Goal: Task Accomplishment & Management: Use online tool/utility

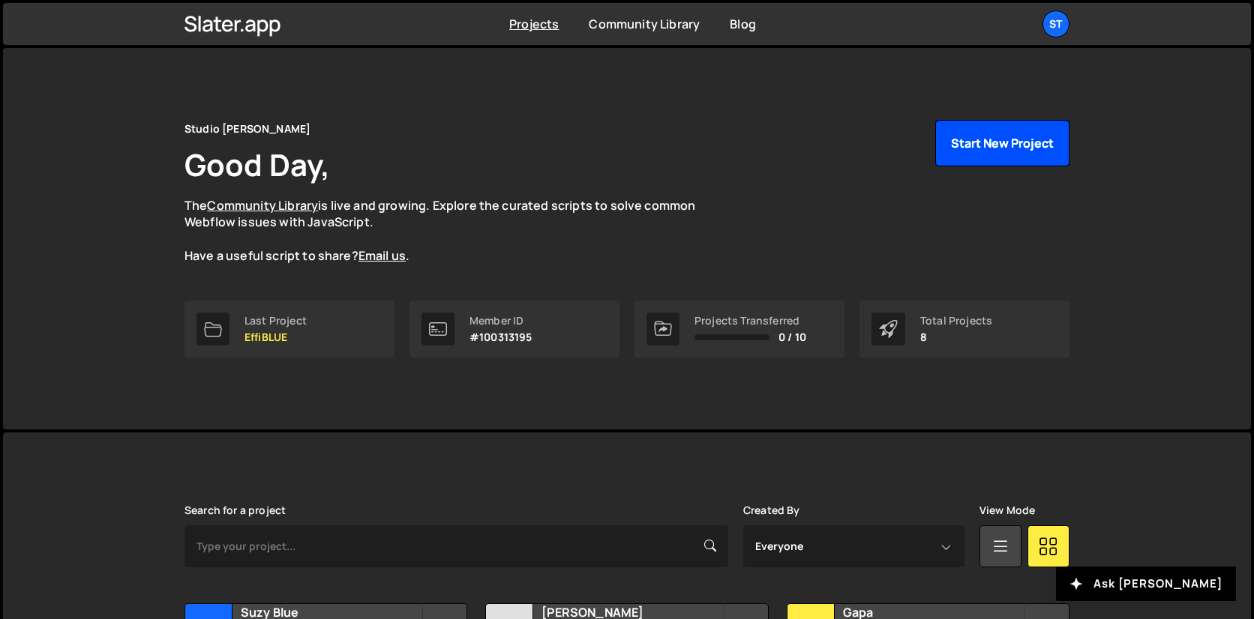
click at [1001, 163] on button "Start New Project" at bounding box center [1002, 143] width 134 height 46
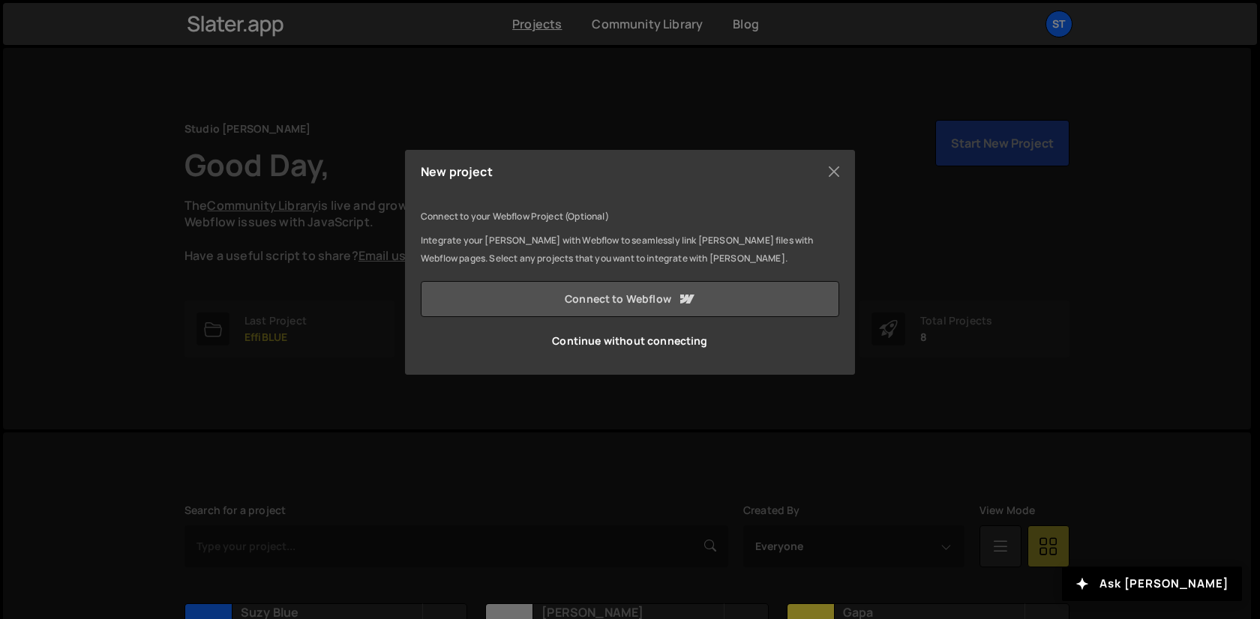
click at [561, 301] on link "Connect to Webflow" at bounding box center [630, 299] width 418 height 36
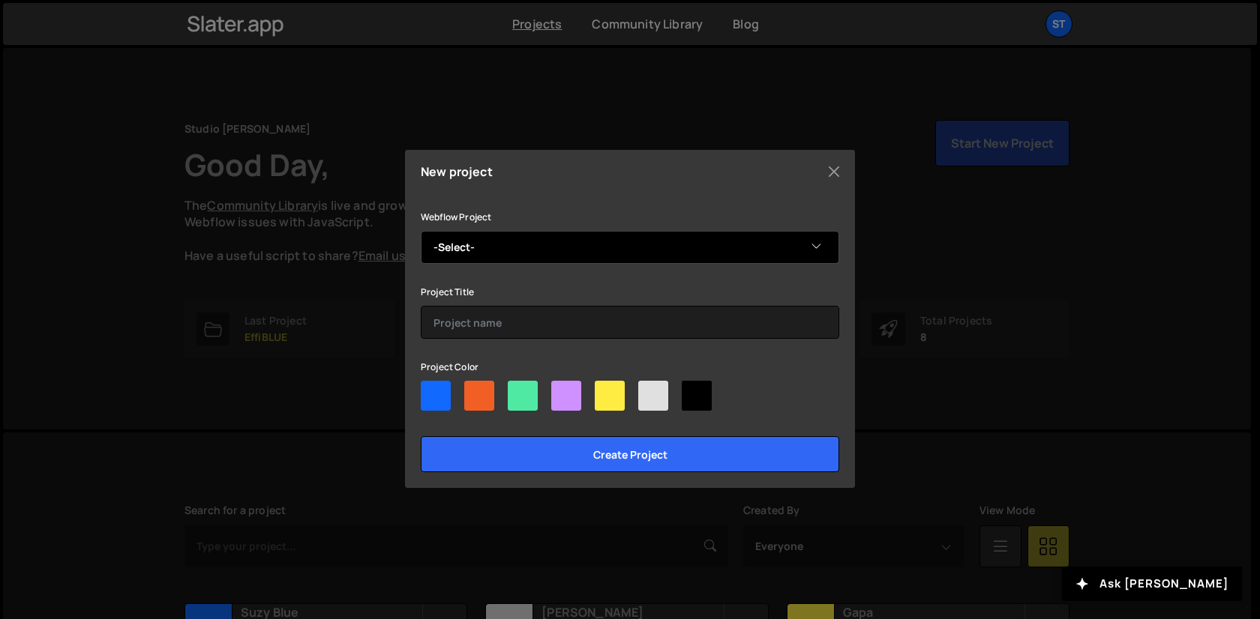
click at [628, 243] on select "-Select- Snob Dog Academy" at bounding box center [630, 247] width 418 height 33
select select "68a33c6c0ad1c2cf8339d190"
click at [421, 231] on select "-Select- Snob Dog Academy" at bounding box center [630, 247] width 418 height 33
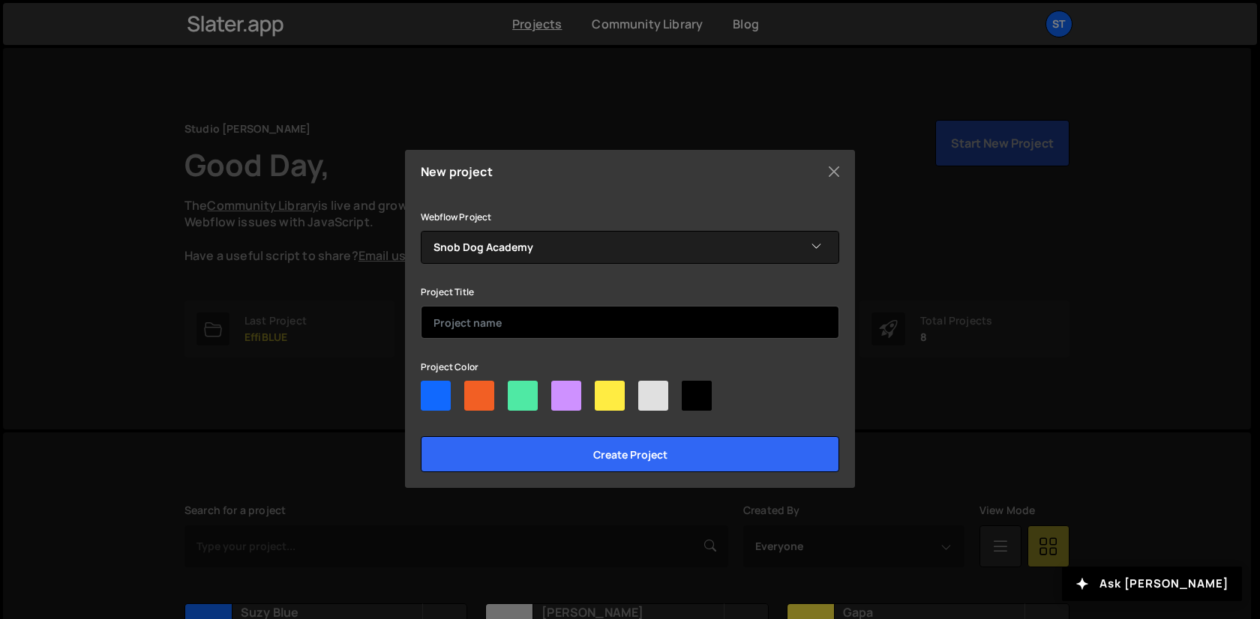
click at [532, 320] on input "text" at bounding box center [630, 322] width 418 height 33
type input "Snob Dog"
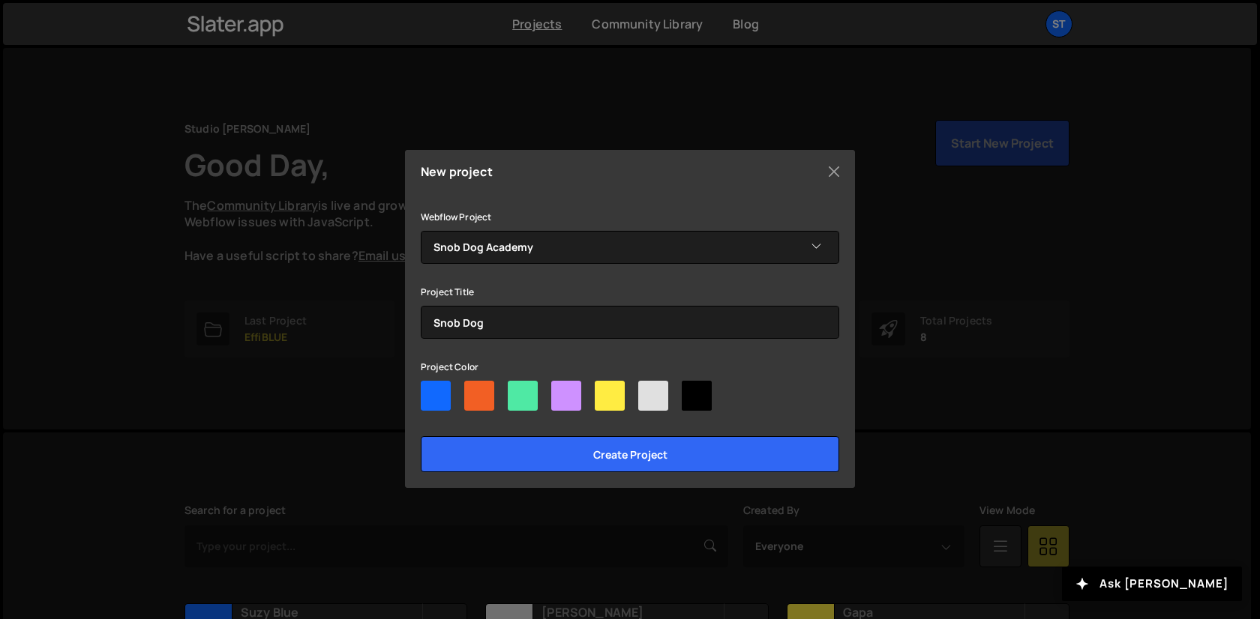
click at [483, 389] on div at bounding box center [479, 396] width 30 height 30
click at [474, 389] on input"] "radio" at bounding box center [469, 386] width 10 height 10
radio input"] "true"
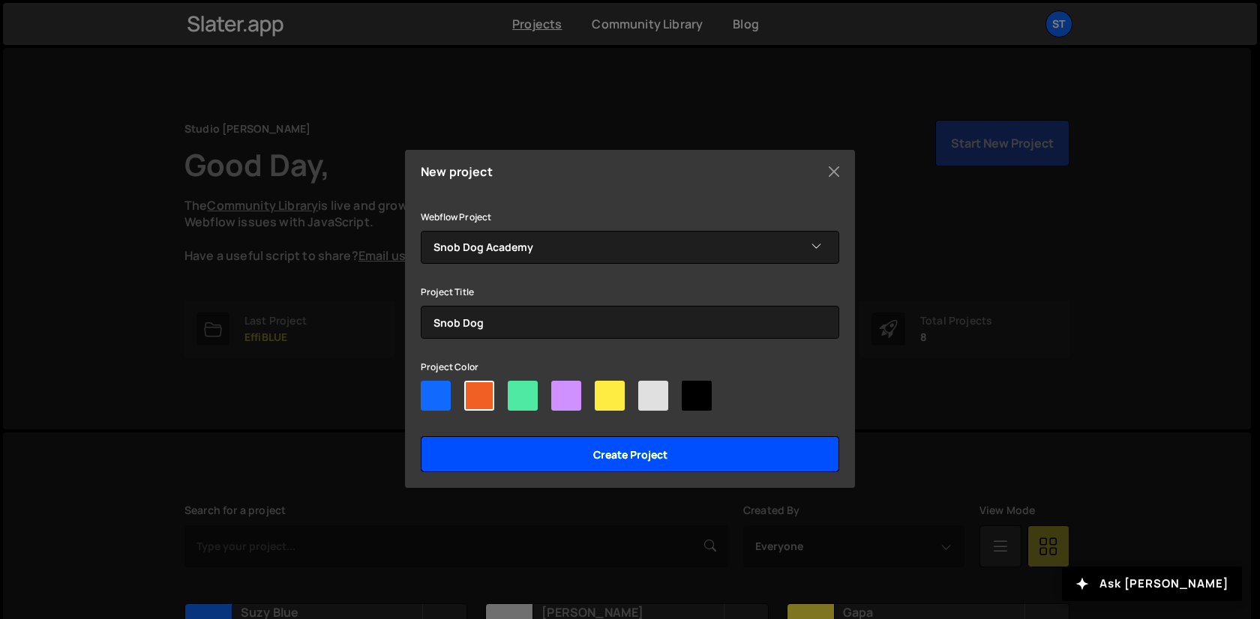
click at [595, 439] on input "Create project" at bounding box center [630, 454] width 418 height 36
click at [590, 450] on input "Create project" at bounding box center [630, 454] width 418 height 36
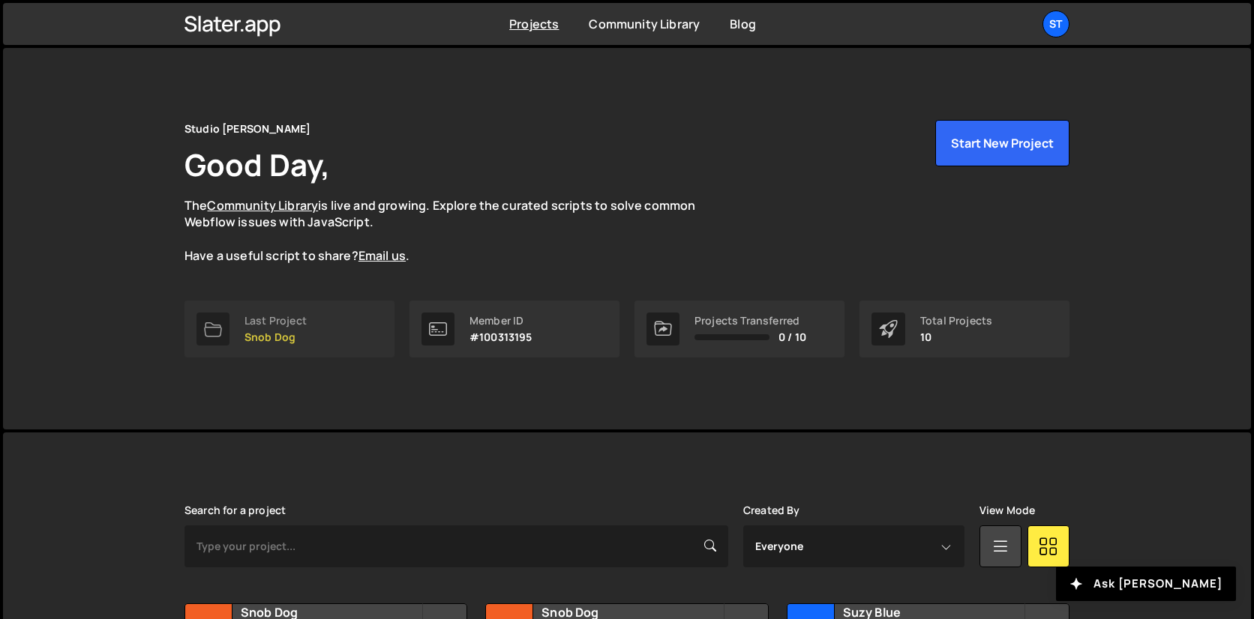
click at [330, 332] on link "Last Project Snob Dog" at bounding box center [289, 329] width 210 height 57
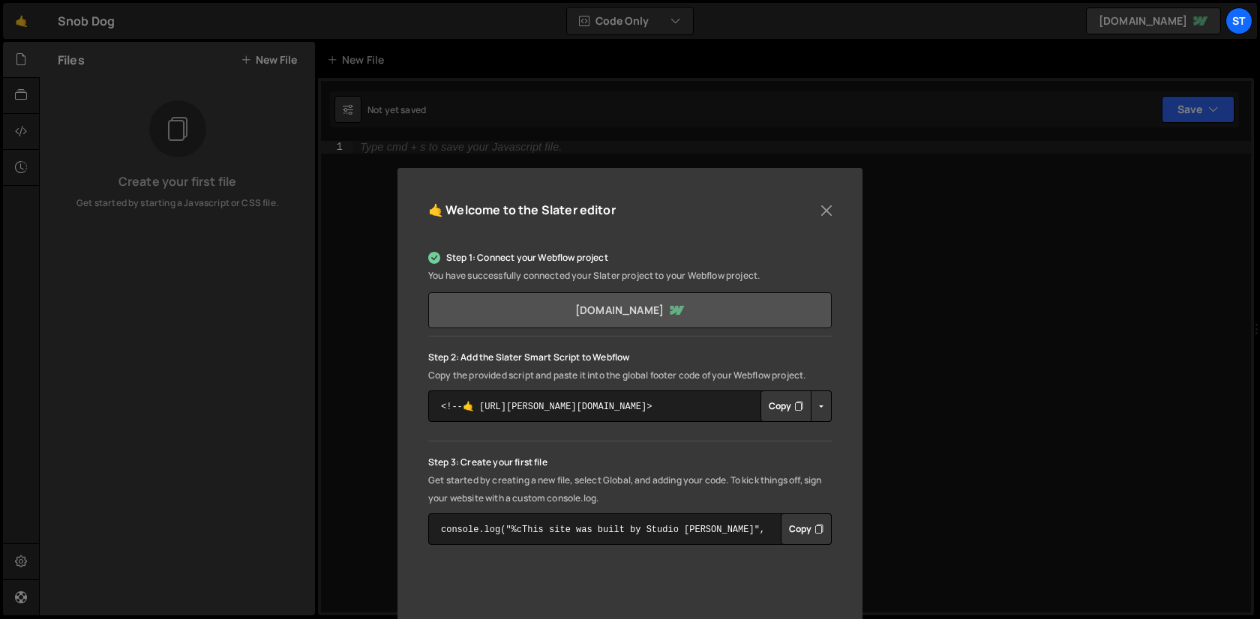
click at [520, 304] on link "snob-dog-academy.webflow.io" at bounding box center [629, 310] width 403 height 36
click at [776, 412] on button "Copy" at bounding box center [785, 406] width 51 height 31
click at [826, 213] on button "Close" at bounding box center [826, 210] width 22 height 22
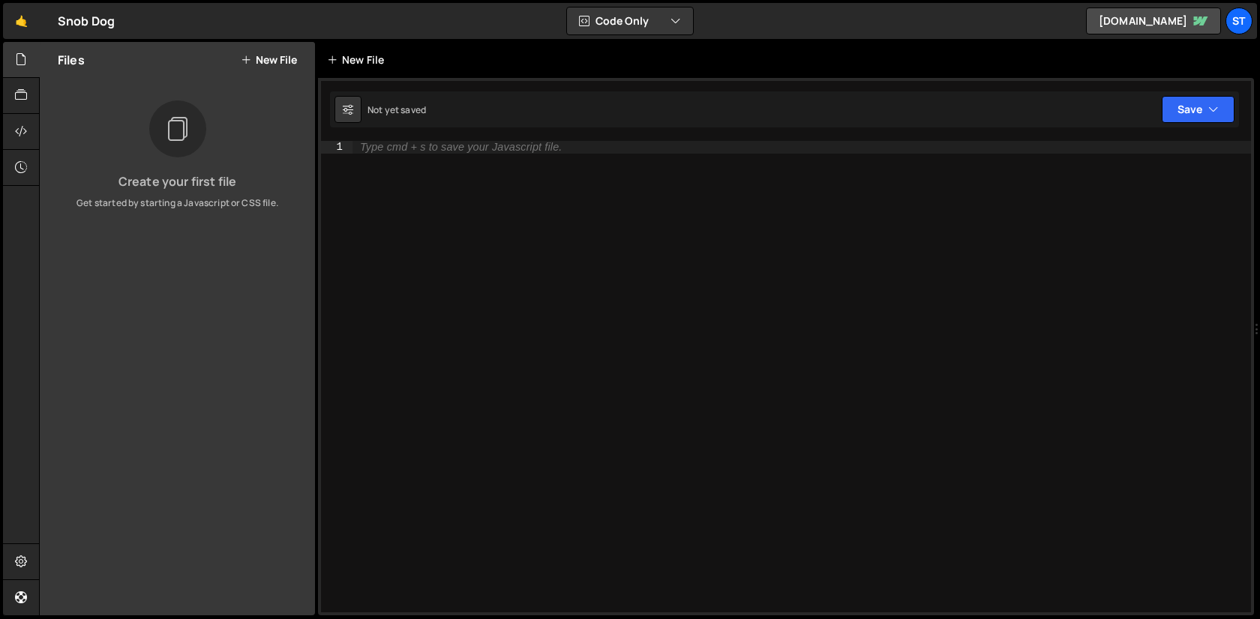
click at [355, 59] on div "New File" at bounding box center [358, 59] width 63 height 15
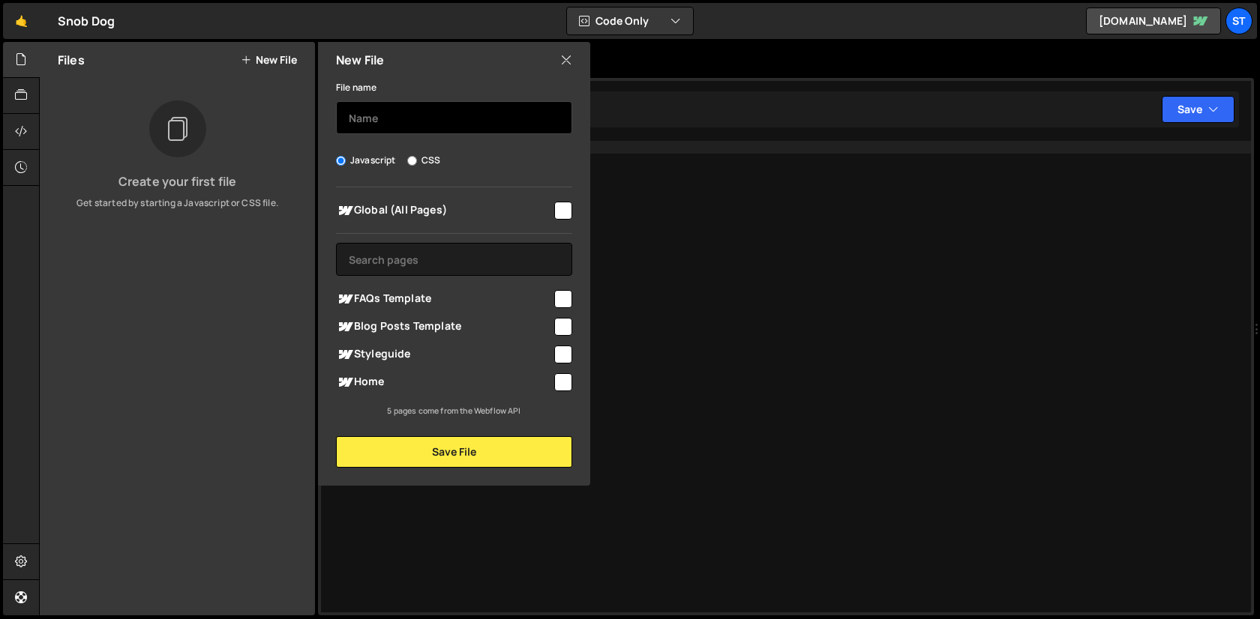
click at [391, 127] on input "text" at bounding box center [454, 117] width 236 height 33
type input "Main"
click at [562, 210] on input "checkbox" at bounding box center [563, 211] width 18 height 18
checkbox input "true"
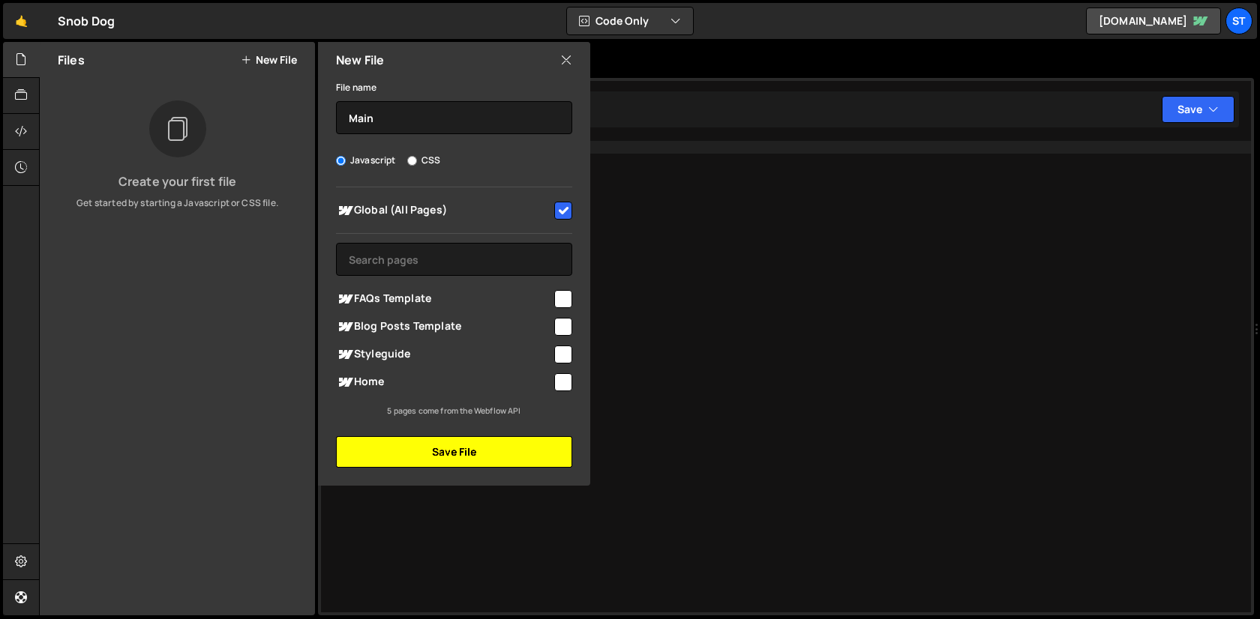
click at [471, 454] on button "Save File" at bounding box center [454, 451] width 236 height 31
checkbox input "false"
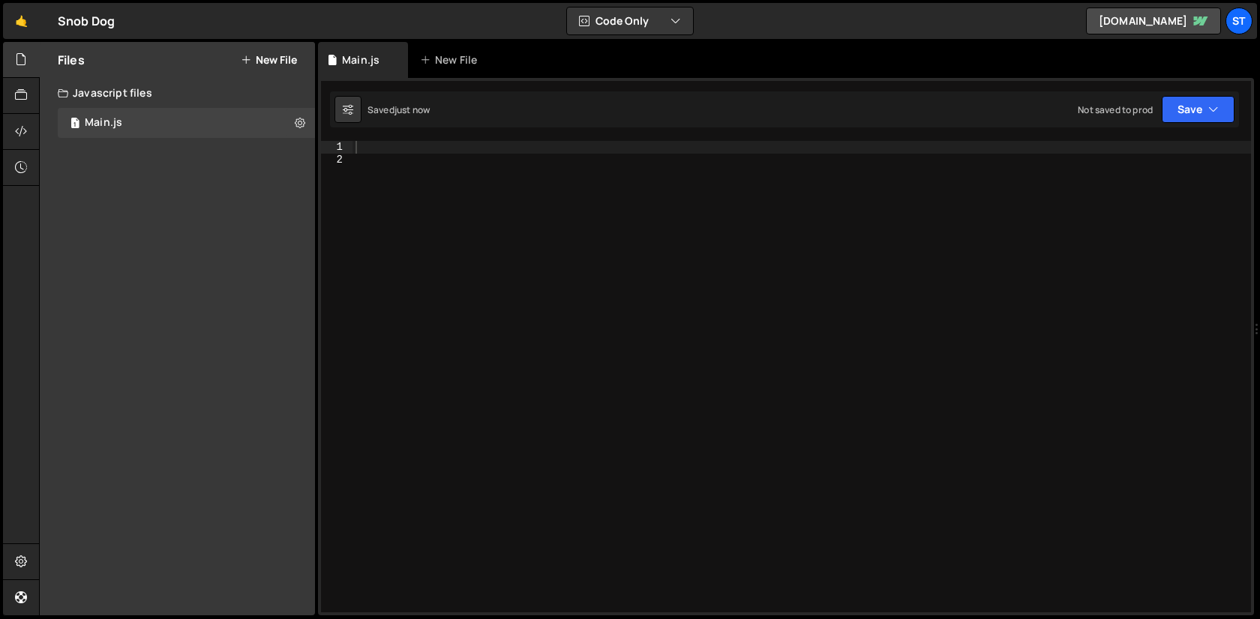
click at [602, 301] on div at bounding box center [801, 389] width 898 height 496
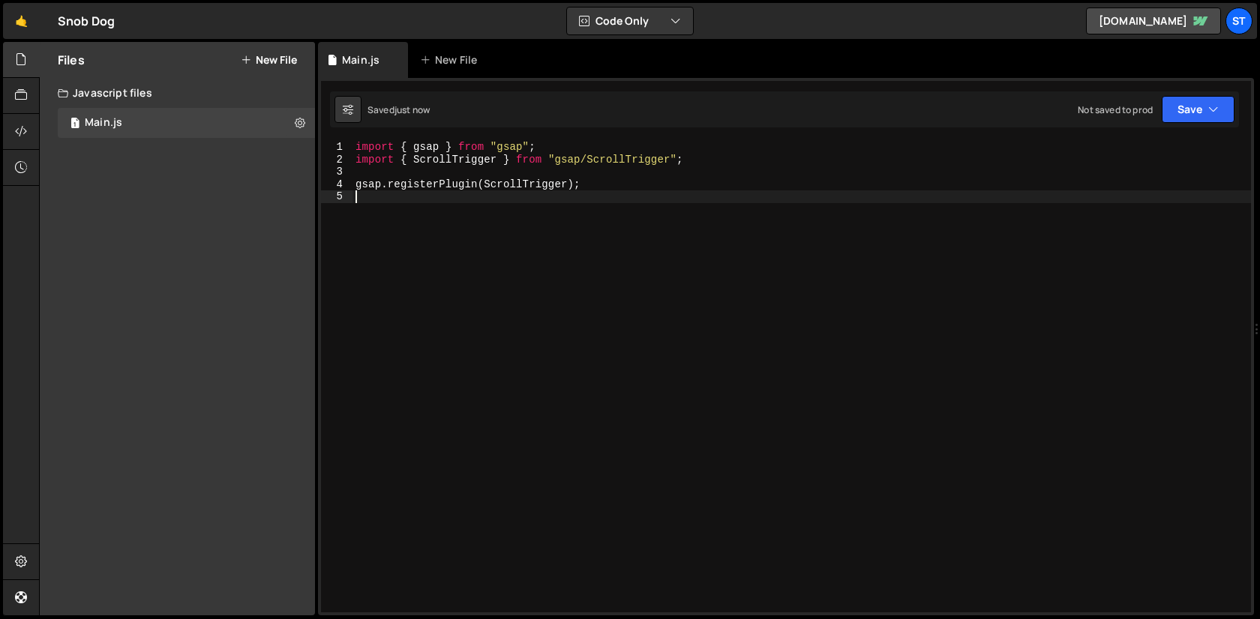
click at [250, 54] on button "New File" at bounding box center [269, 60] width 56 height 12
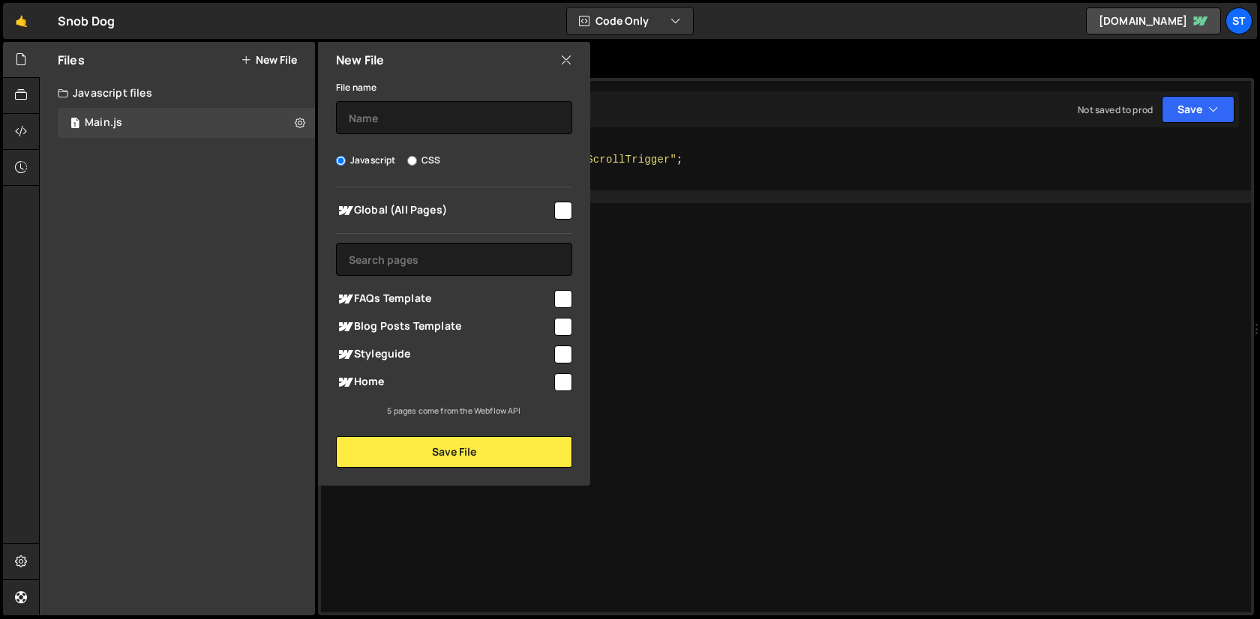
click at [365, 99] on div "File name" at bounding box center [454, 106] width 236 height 56
click at [368, 109] on input "text" at bounding box center [454, 117] width 236 height 33
type input "H2s"
click at [560, 214] on input "checkbox" at bounding box center [563, 211] width 18 height 18
checkbox input "true"
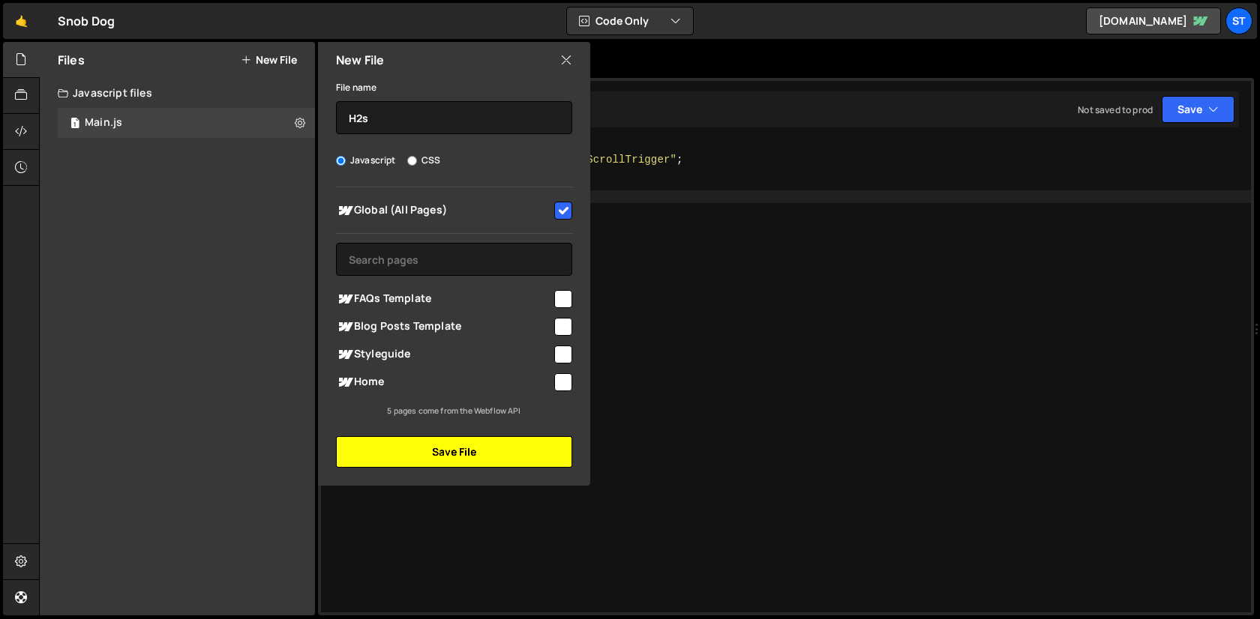
click at [514, 438] on button "Save File" at bounding box center [454, 451] width 236 height 31
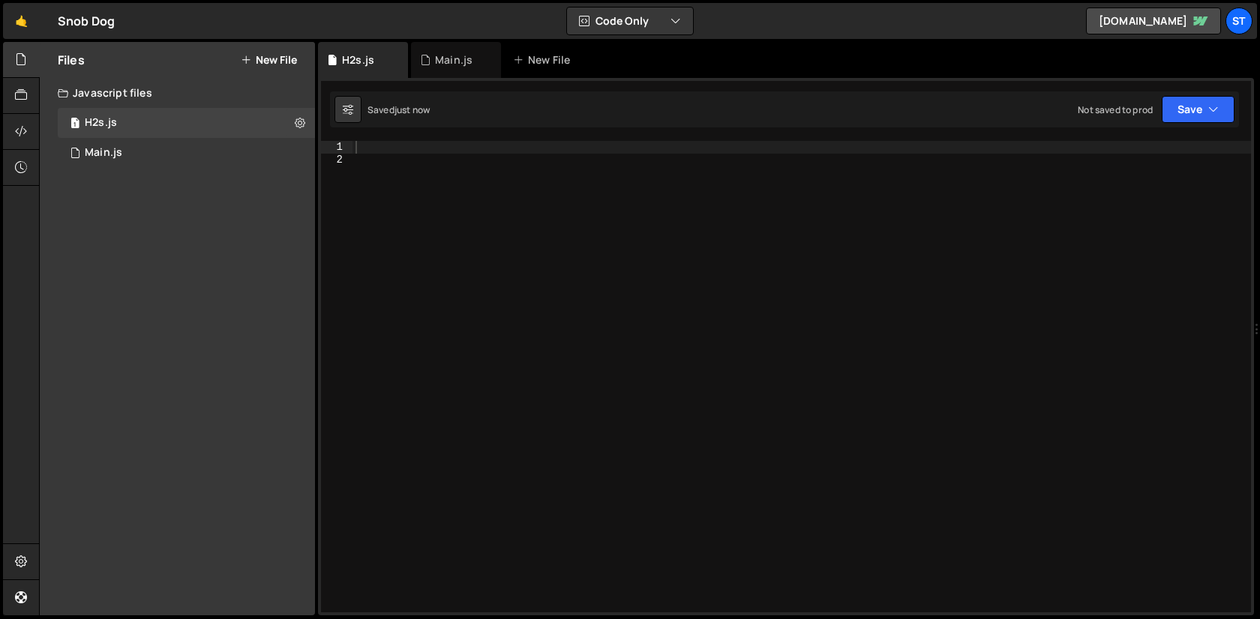
click at [500, 336] on div at bounding box center [801, 389] width 898 height 496
paste textarea "});"
type textarea "});"
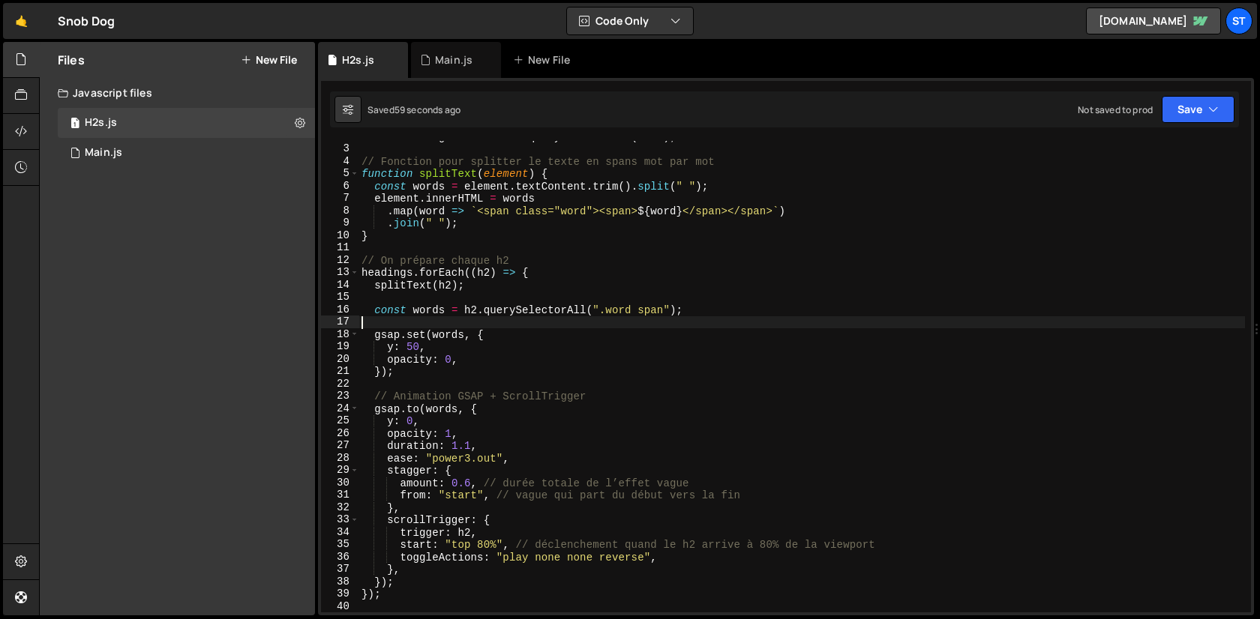
click at [730, 322] on div "const headings = document . querySelectorAll ( "h2" ) ; // Fonction pour splitt…" at bounding box center [801, 378] width 886 height 496
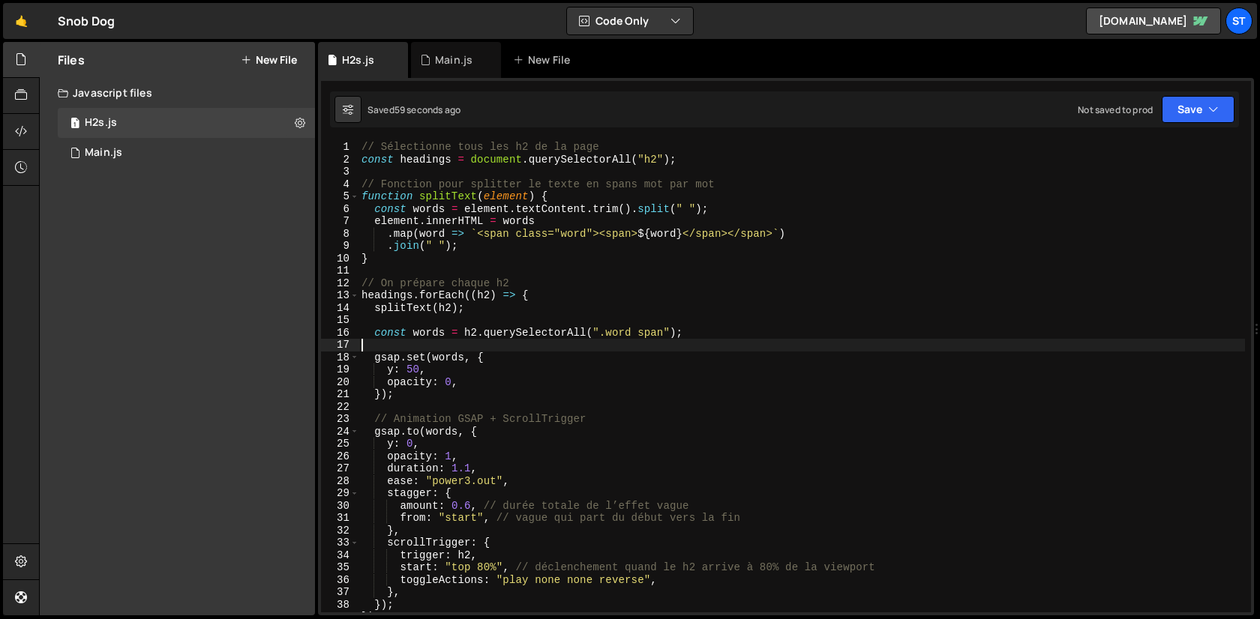
scroll to position [0, 0]
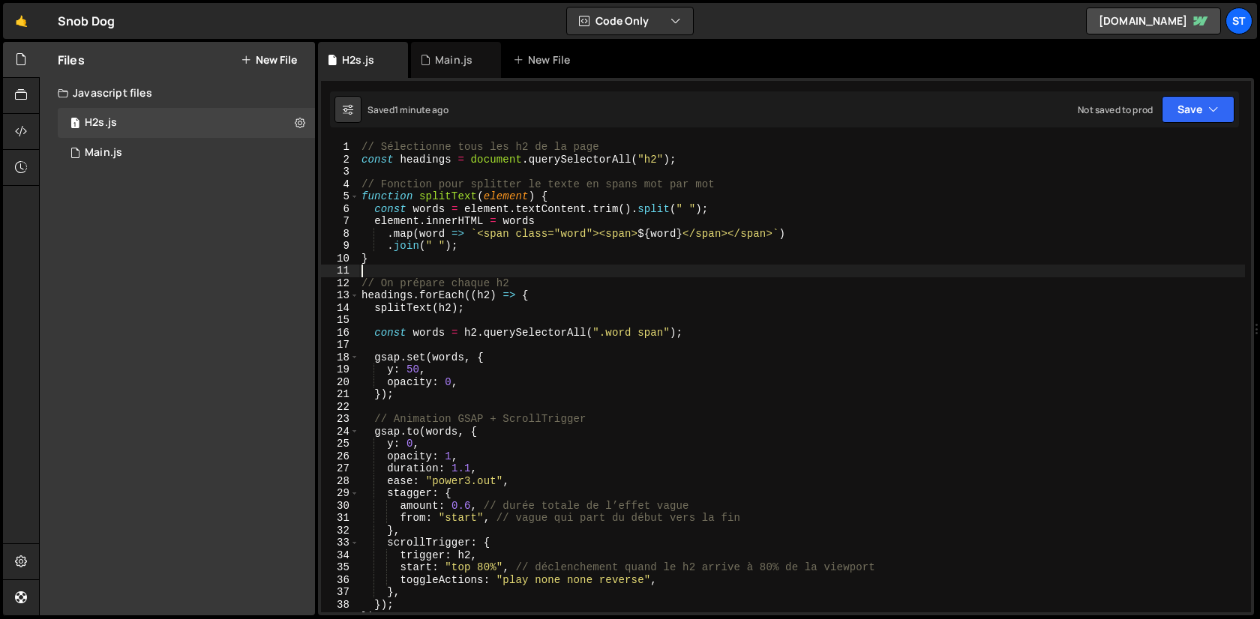
click at [668, 265] on div "// Sélectionne tous les h2 de la page const headings = document . querySelector…" at bounding box center [801, 389] width 886 height 496
type textarea "});"
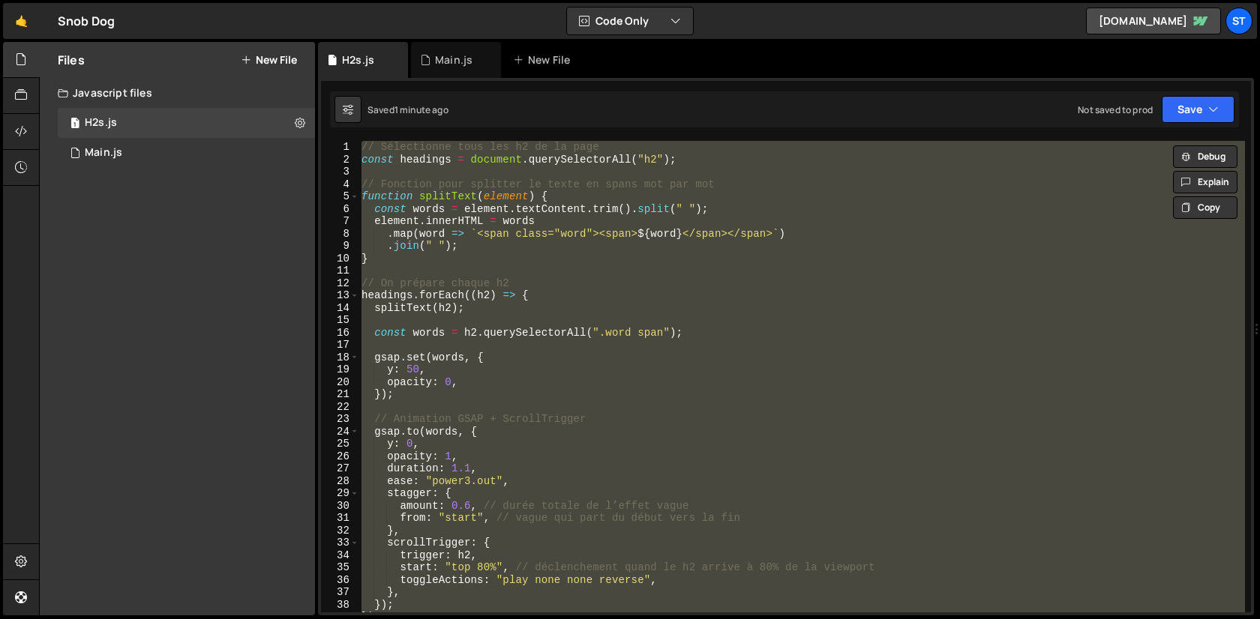
paste textarea
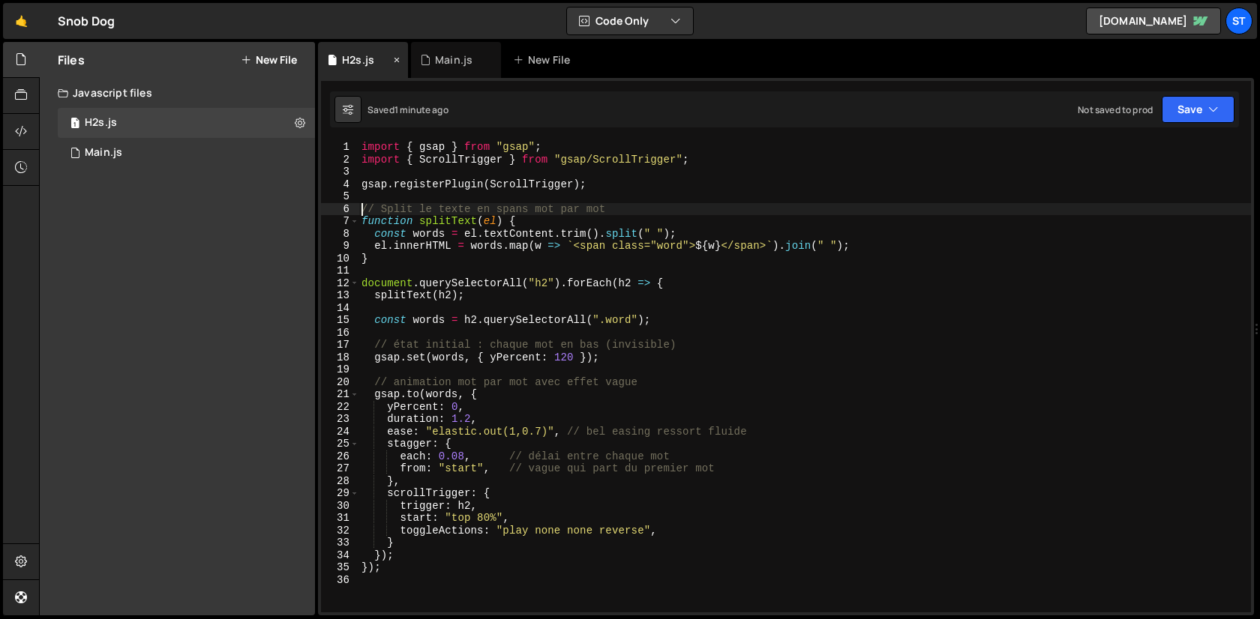
drag, startPoint x: 363, startPoint y: 211, endPoint x: 326, endPoint y: 55, distance: 159.5
click at [326, 56] on div "Debug Explain Copy H2s.js Main.js New File Saved 1 minute ago Not saved to prod…" at bounding box center [786, 329] width 936 height 574
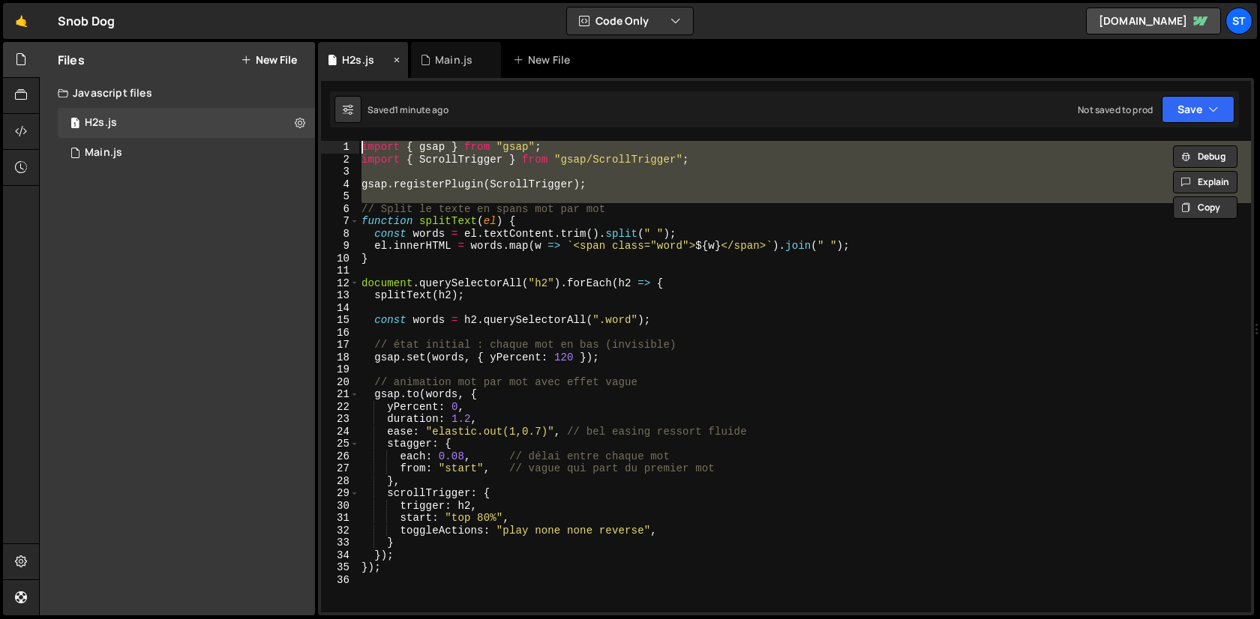
type textarea "// Split le texte en spans mot par mot"
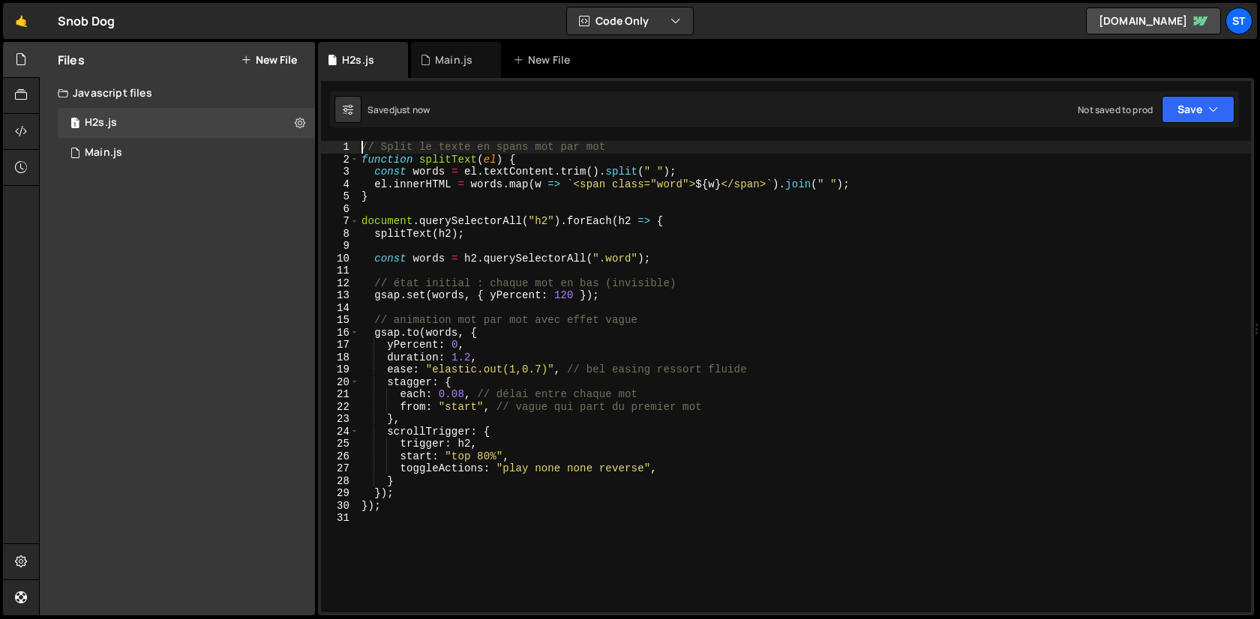
click at [554, 274] on div "// Split le texte en spans mot par mot function splitText ( el ) { const words …" at bounding box center [804, 389] width 892 height 496
click at [554, 274] on div "// Split le texte en spans mot par mot function splitText ( el ) { const words …" at bounding box center [805, 389] width 892 height 496
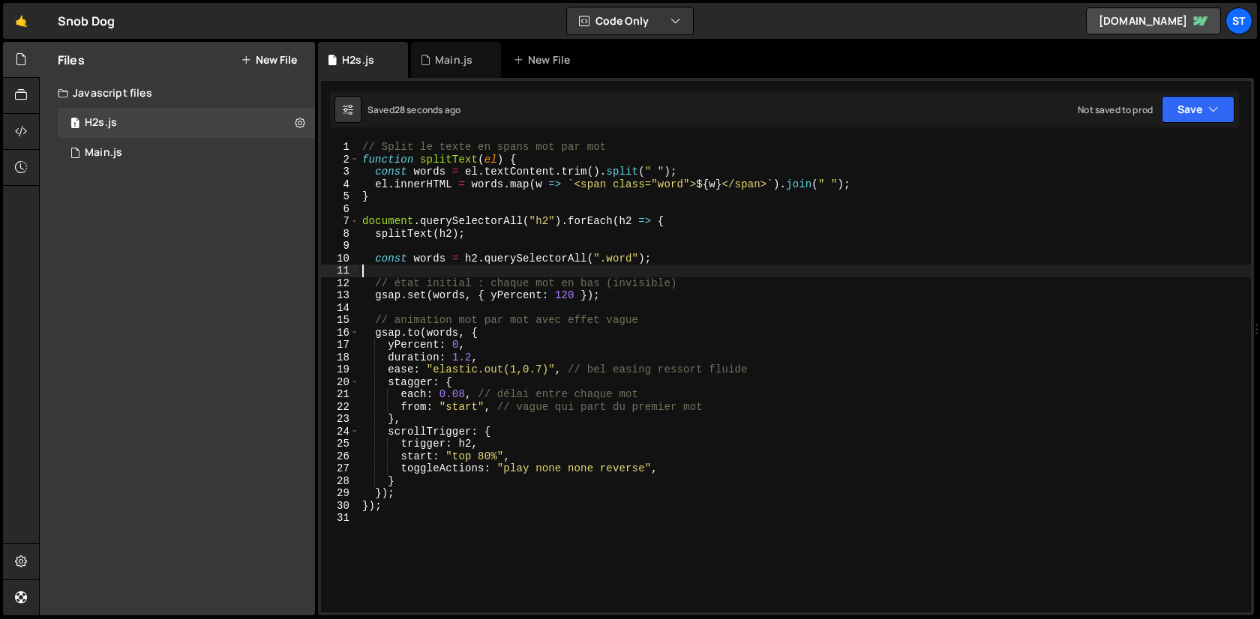
click at [433, 176] on div "// Split le texte en spans mot par mot function splitText ( el ) { const words …" at bounding box center [805, 389] width 892 height 496
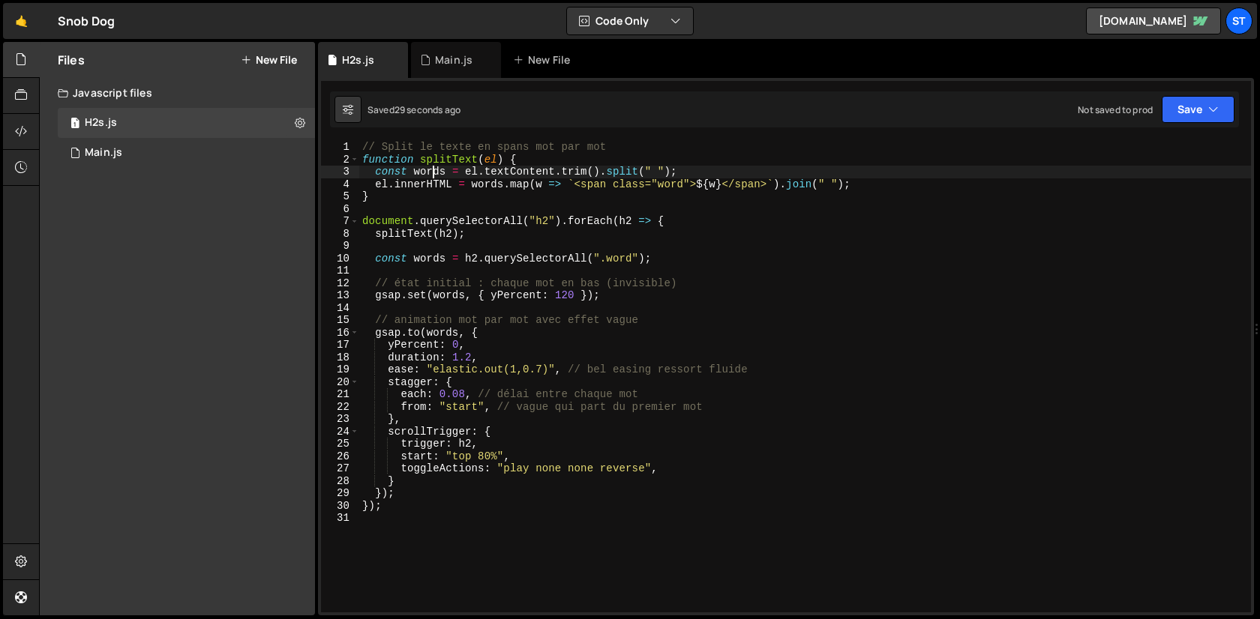
type textarea "});"
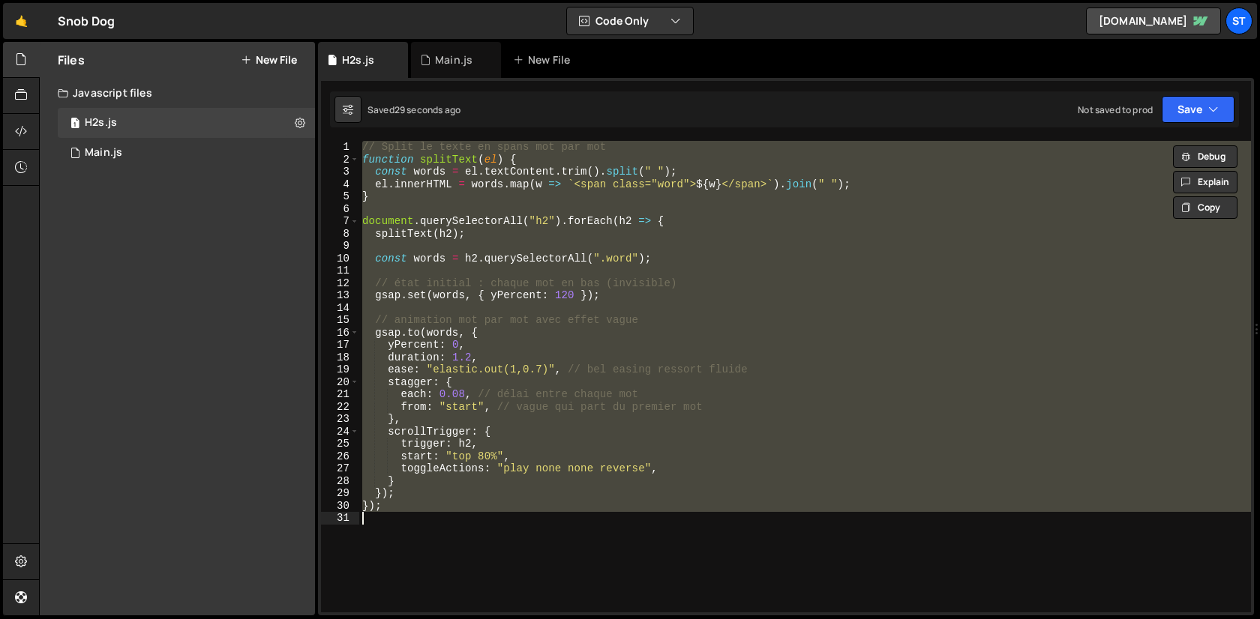
paste textarea
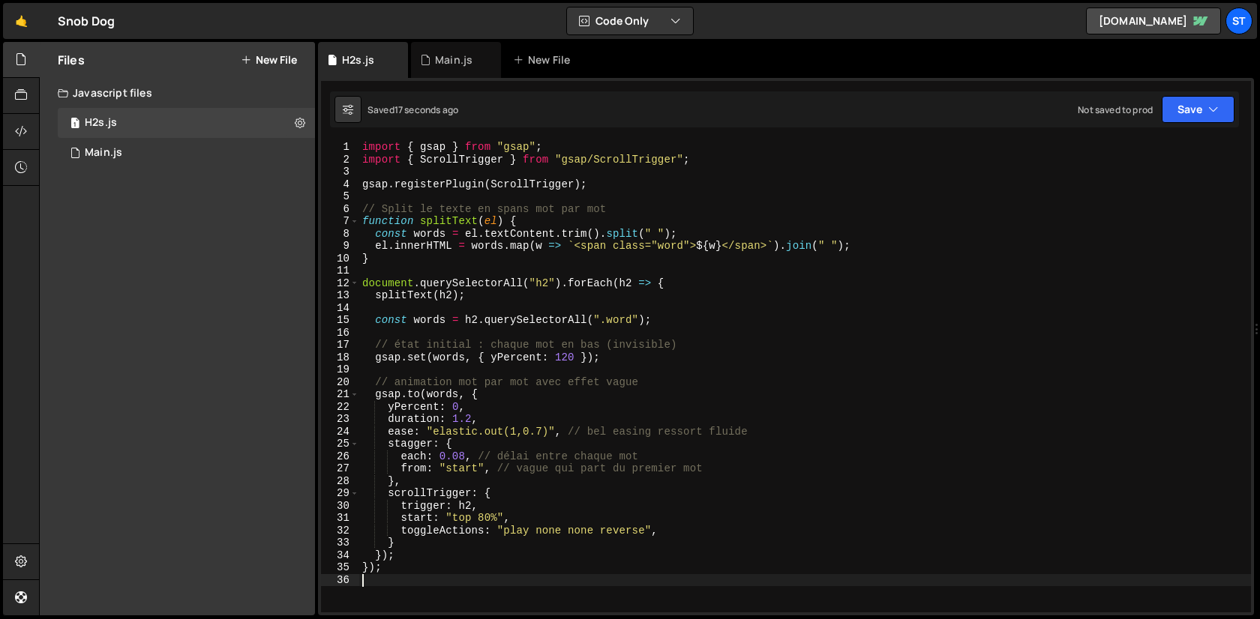
click at [465, 183] on div "import { gsap } from "gsap" ; import { ScrollTrigger } from "gsap/ScrollTrigger…" at bounding box center [805, 389] width 892 height 496
type textarea "});"
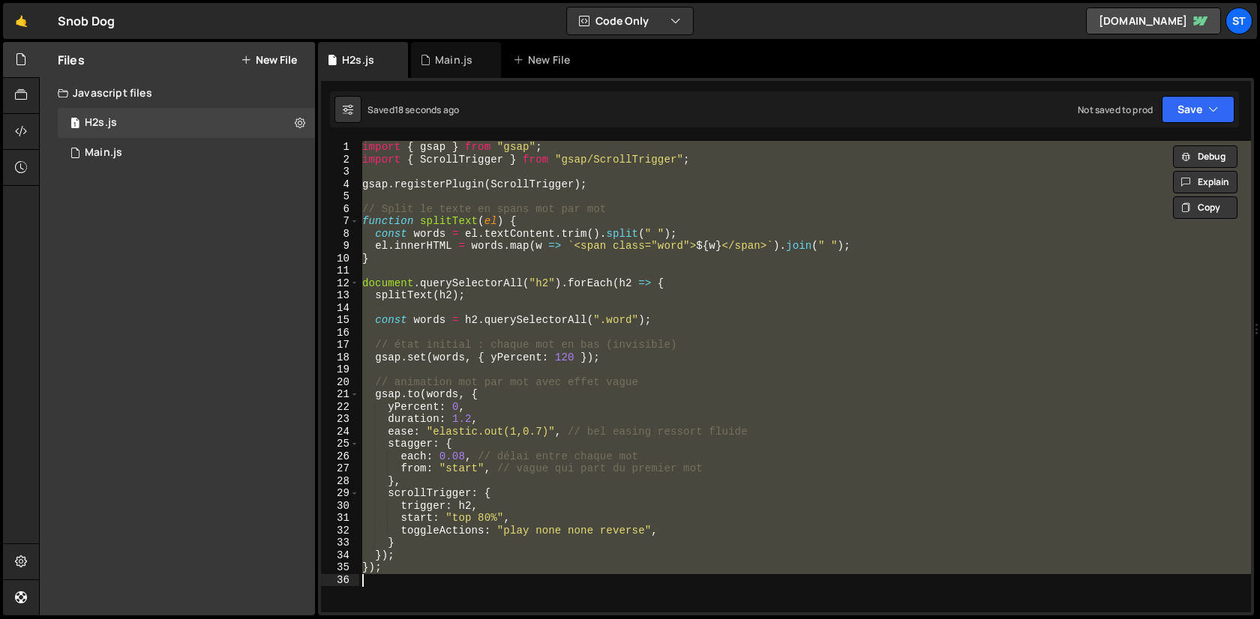
paste textarea
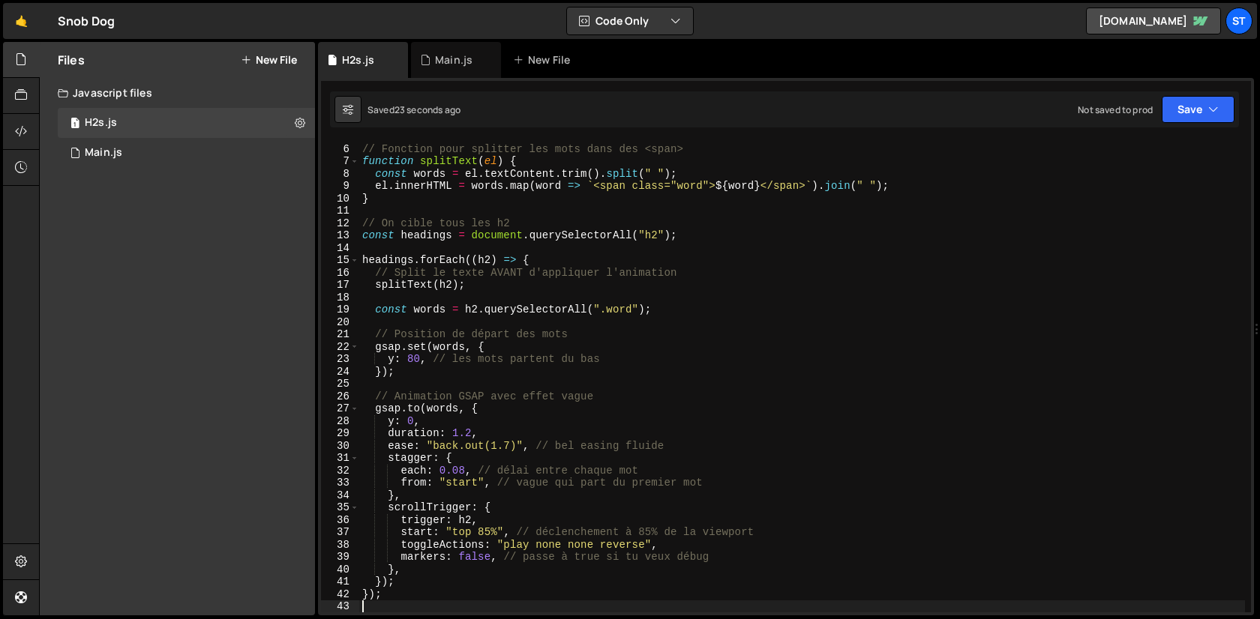
click at [509, 288] on div "// Fonction pour splitter les mots dans des <span> function splitText ( el ) { …" at bounding box center [802, 378] width 886 height 496
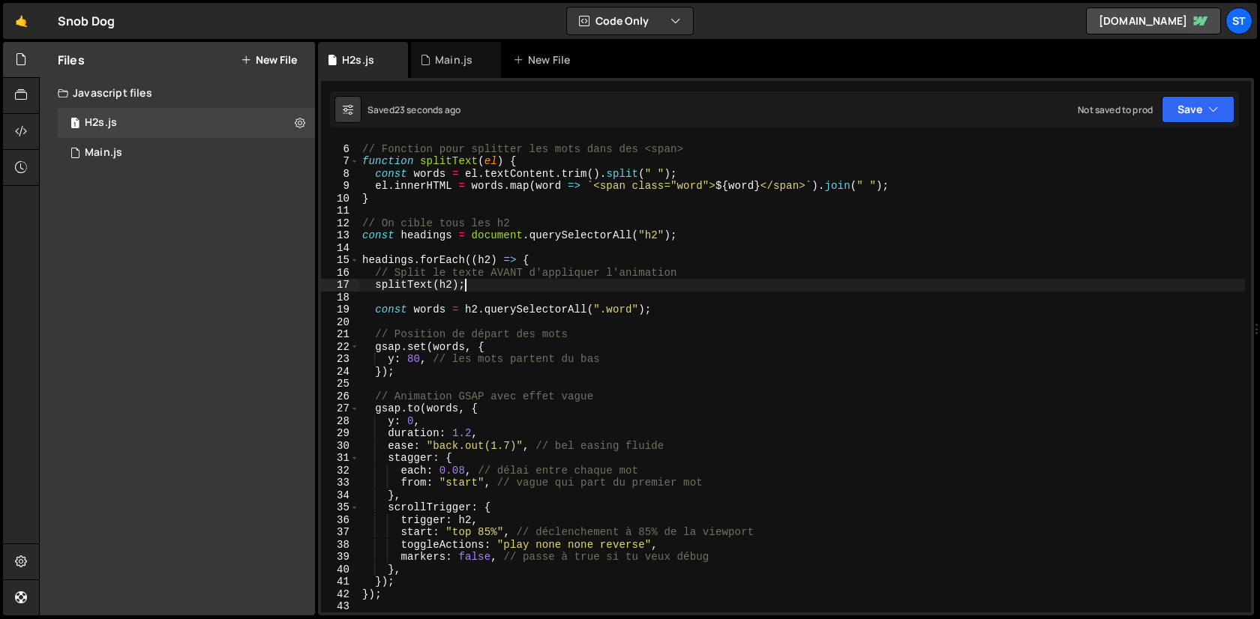
type textarea "});"
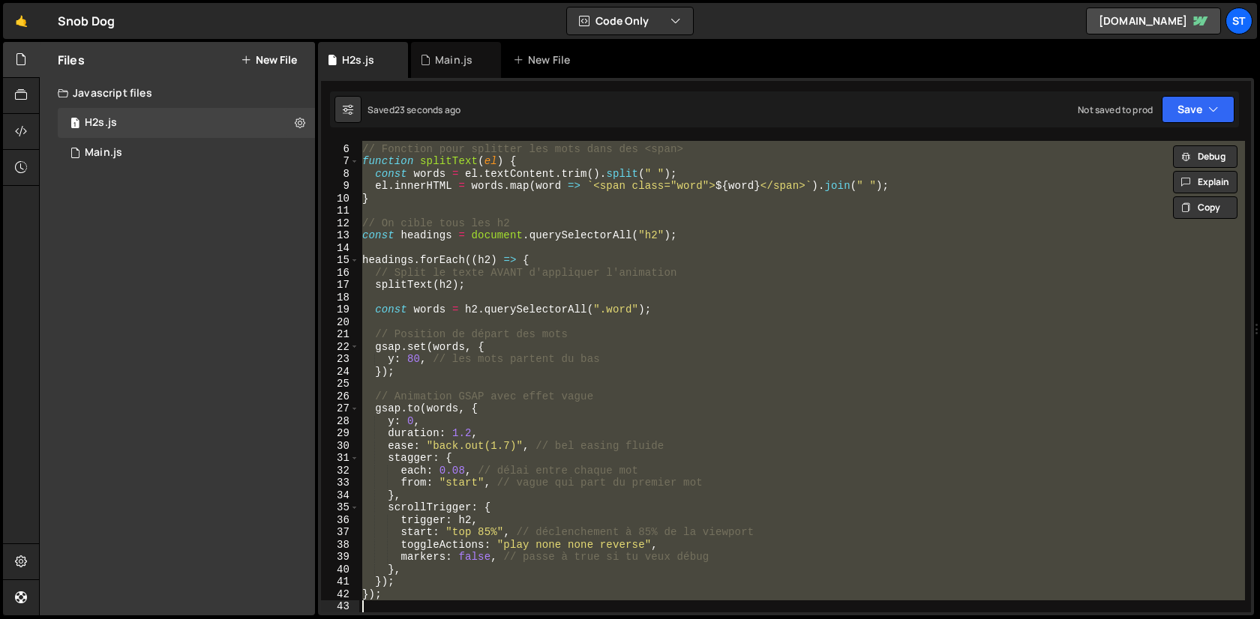
paste textarea
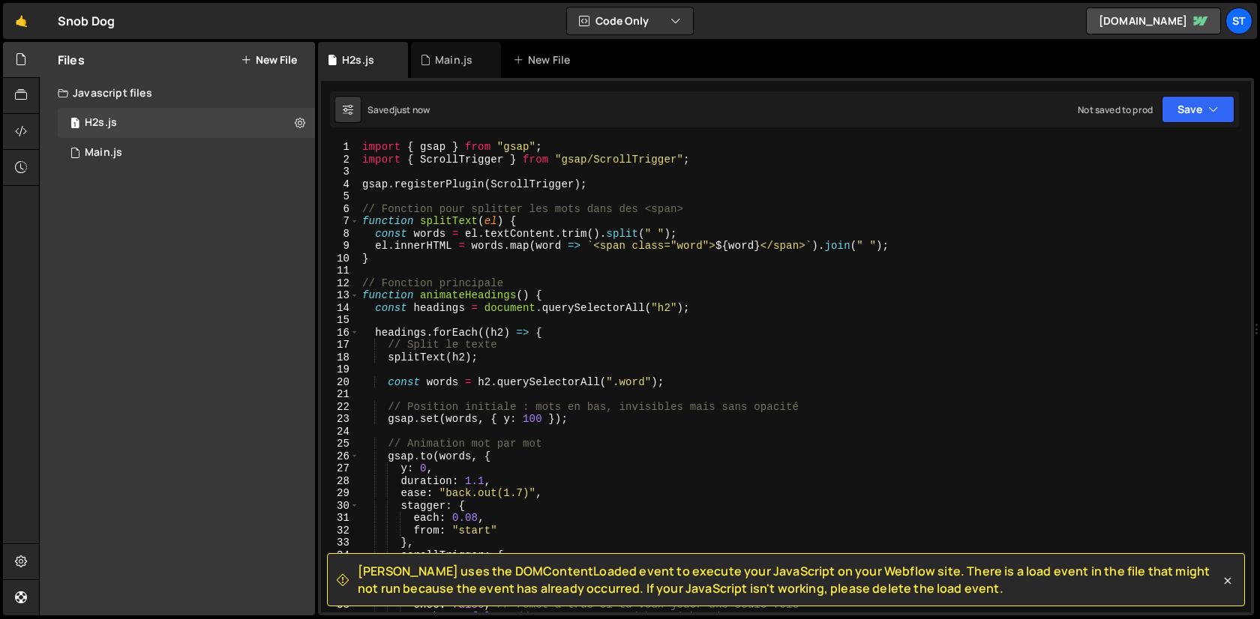
scroll to position [0, 0]
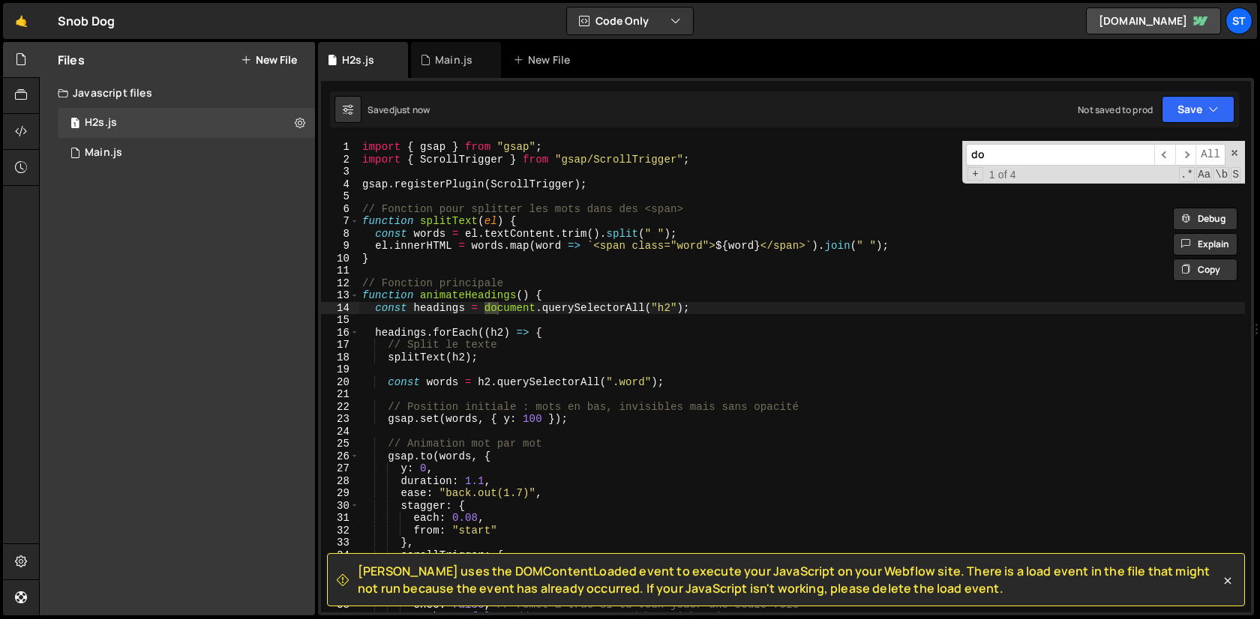
type input "dom"
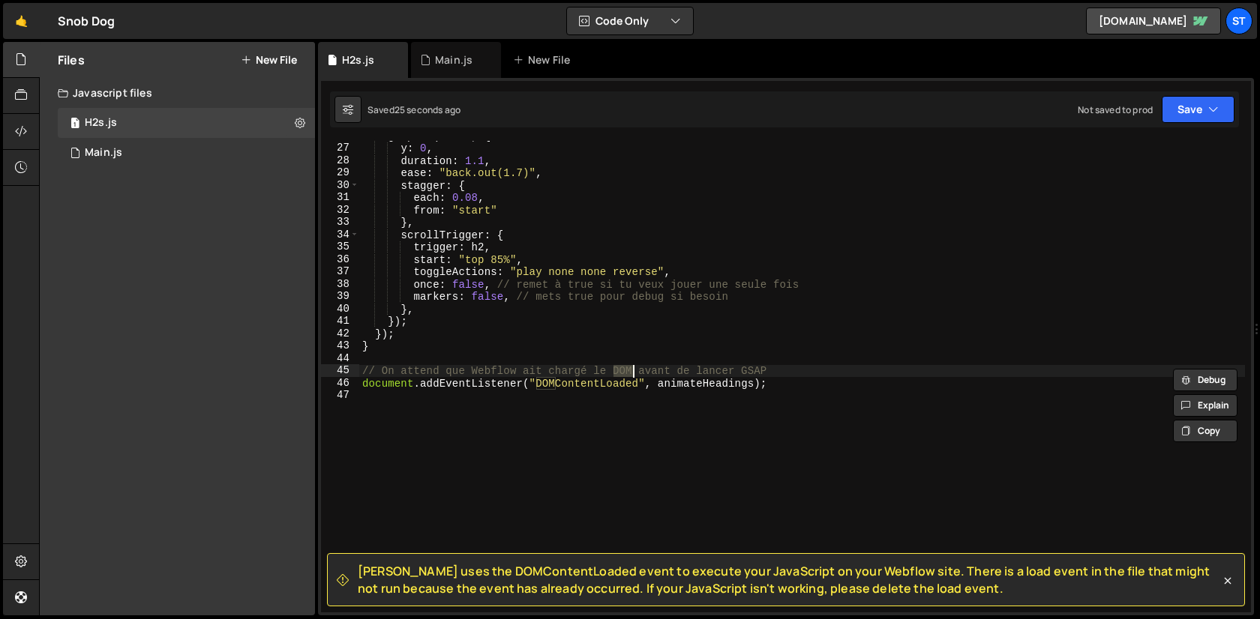
click at [674, 301] on div "gsap . to ( words , { y : 0 , duration : 1.1 , ease : "back.out(1.7)" , stagger…" at bounding box center [802, 378] width 886 height 496
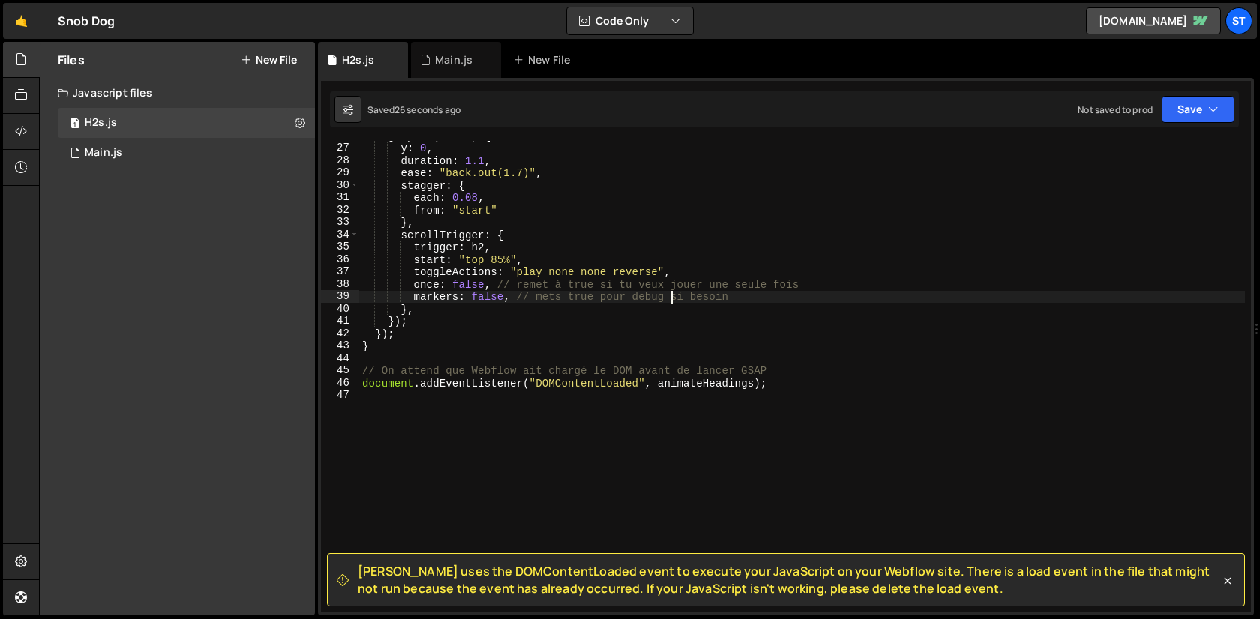
type textarea "document.addEventListener("DOMContentLoaded", animateHeadings);"
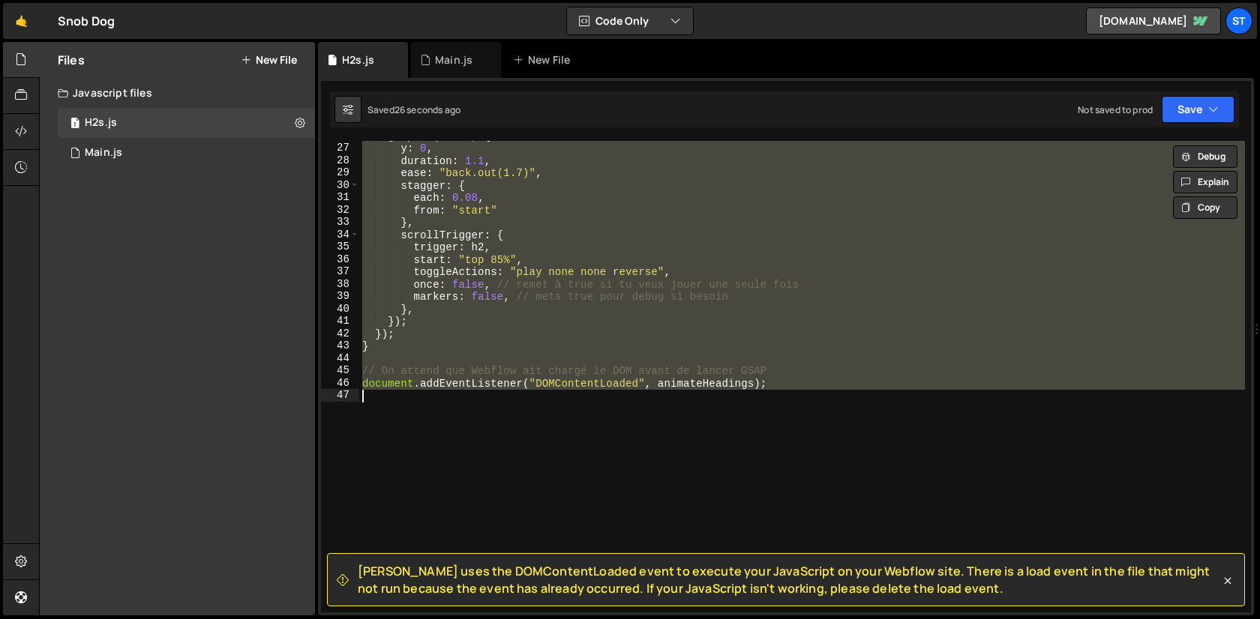
paste textarea
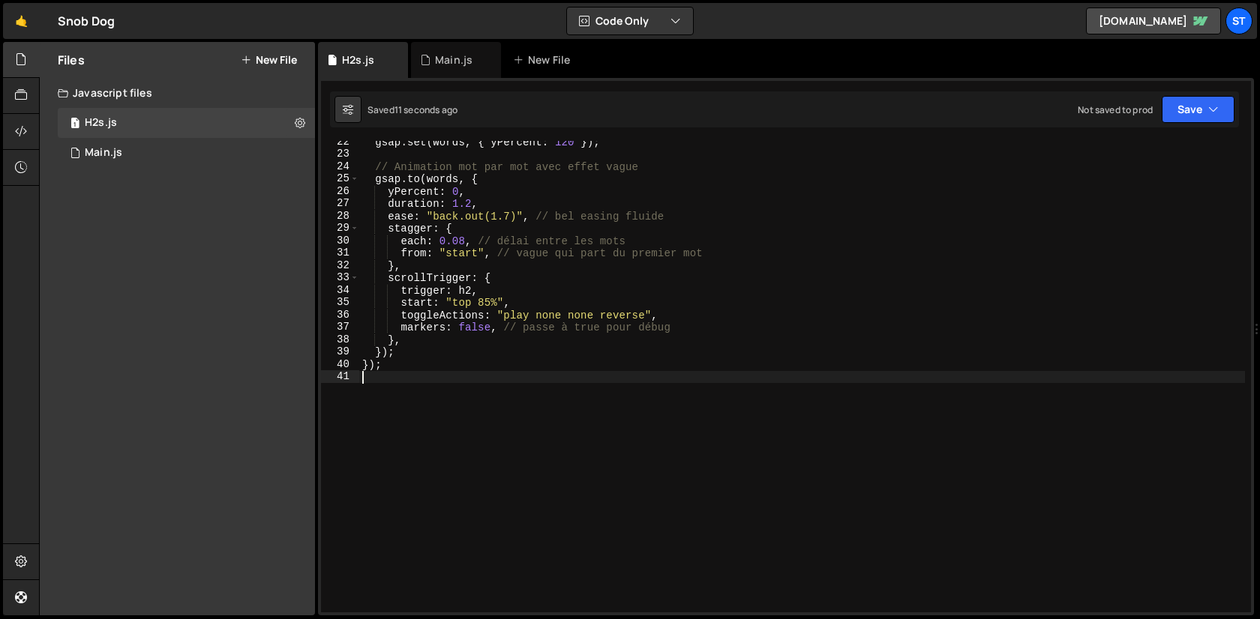
click at [575, 398] on div "gsap . set ( words , { yPercent : 120 }) ; // Animation mot par mot avec effet …" at bounding box center [802, 384] width 886 height 496
type textarea "});"
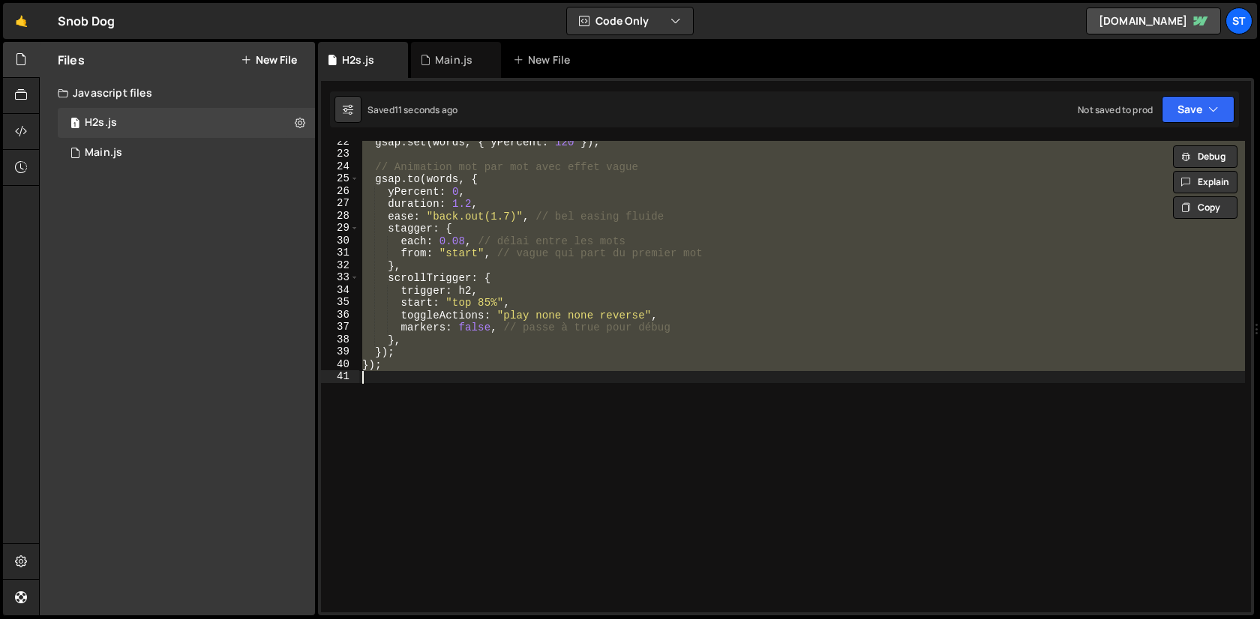
paste textarea
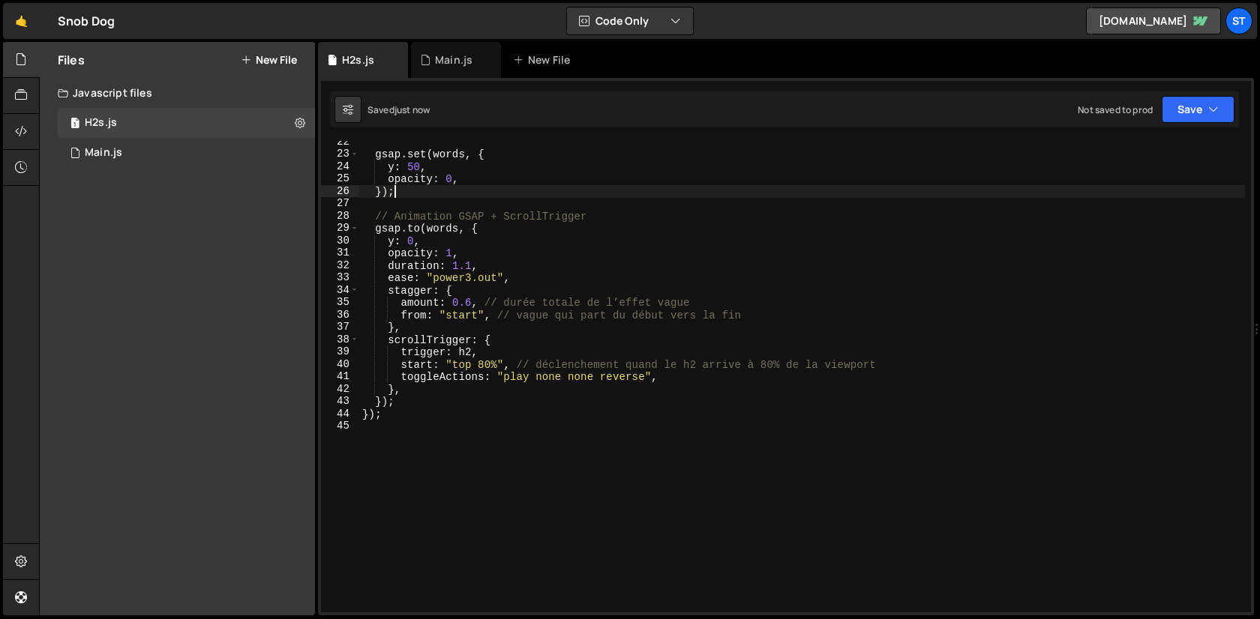
click at [490, 193] on div "gsap . set ( words , { y : 50 , opacity : 0 , }) ; // Animation GSAP + ScrollTr…" at bounding box center [802, 384] width 886 height 496
type textarea "});"
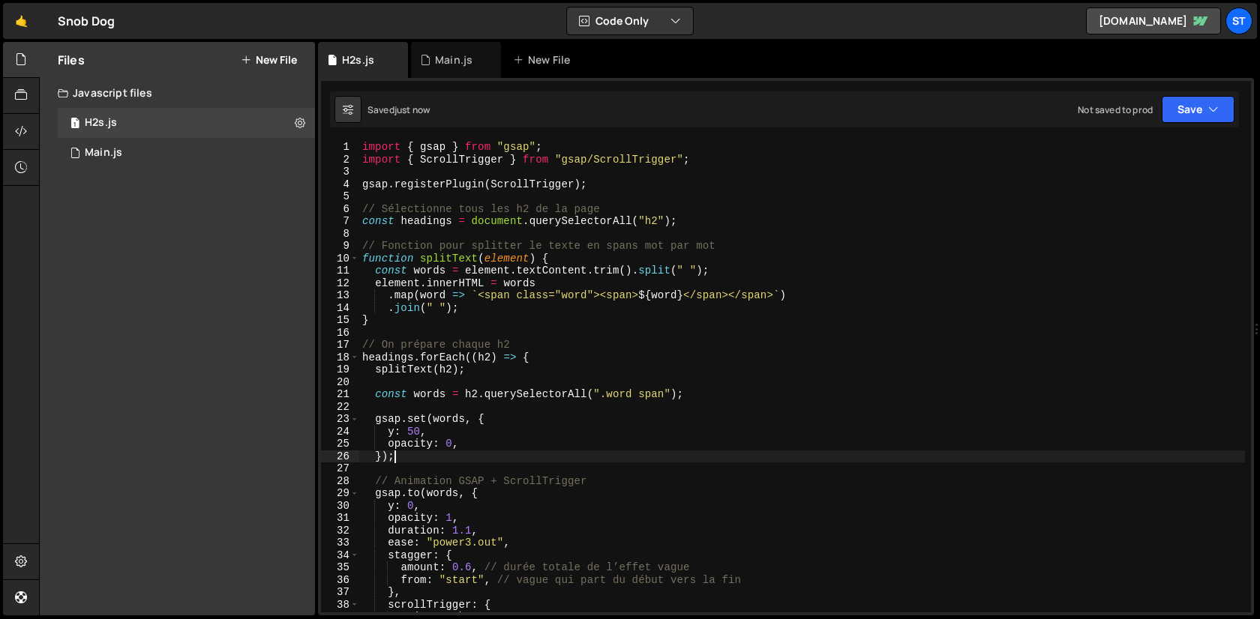
scroll to position [0, 0]
click at [164, 154] on div "1 Main.js 0" at bounding box center [186, 153] width 257 height 30
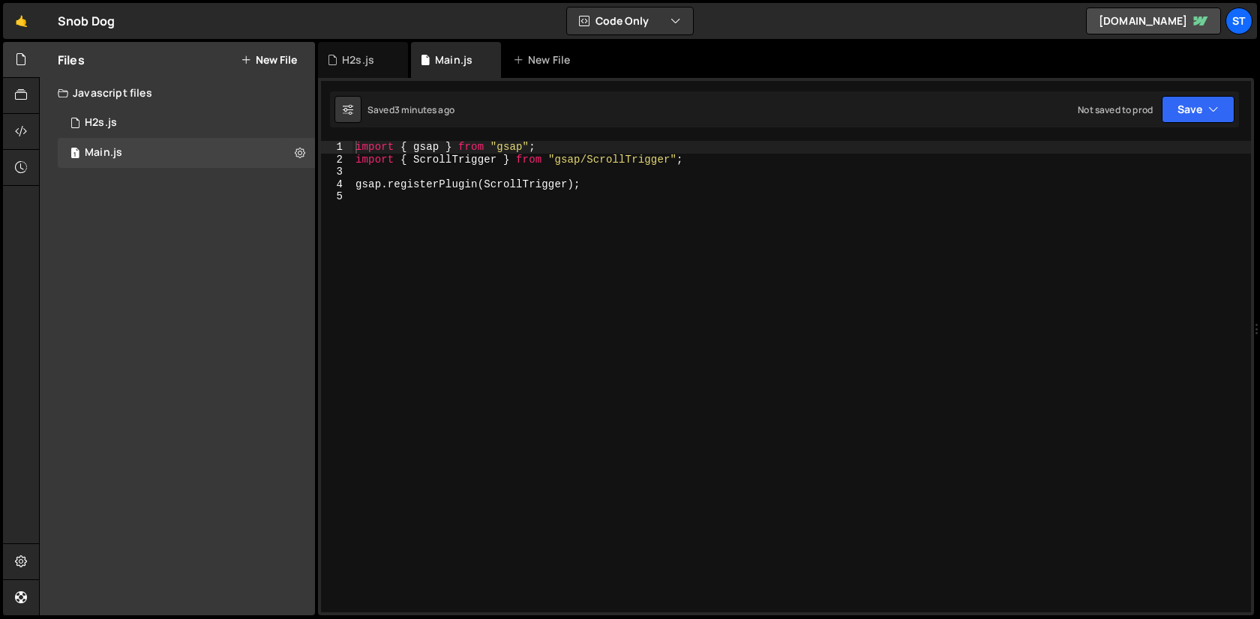
click at [432, 200] on div "import { gsap } from "gsap" ; import { ScrollTrigger } from "gsap/ScrollTrigger…" at bounding box center [801, 389] width 898 height 496
type textarea "gsap.registerPlugin(ScrollTrigger);"
paste textarea
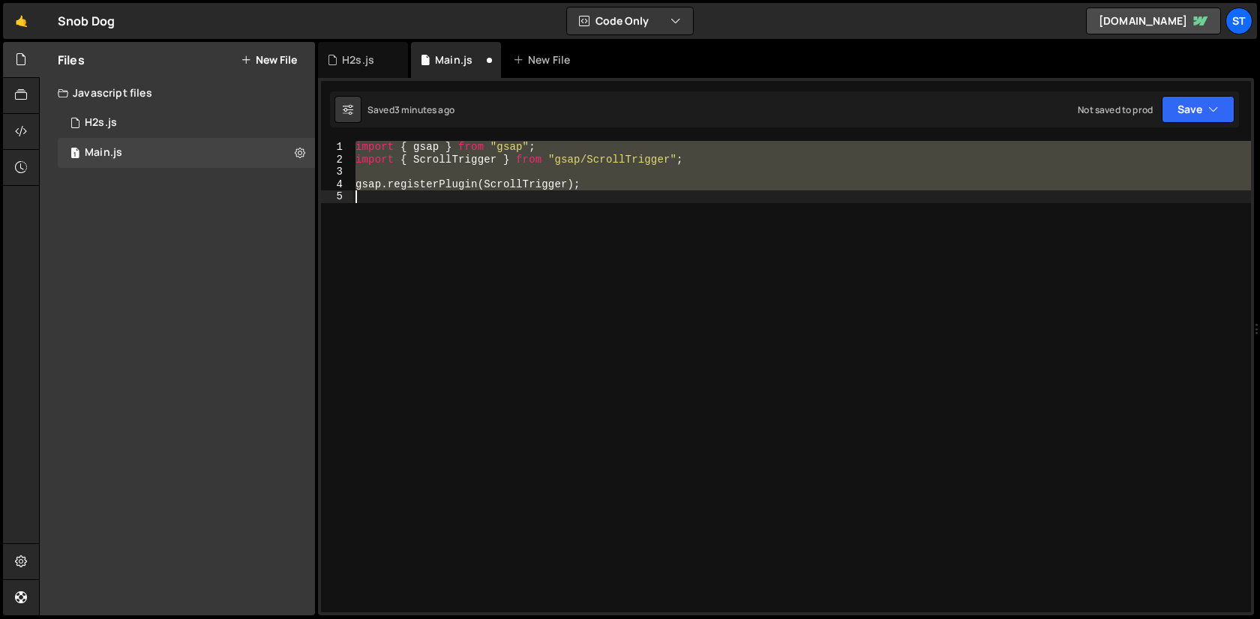
scroll to position [85, 0]
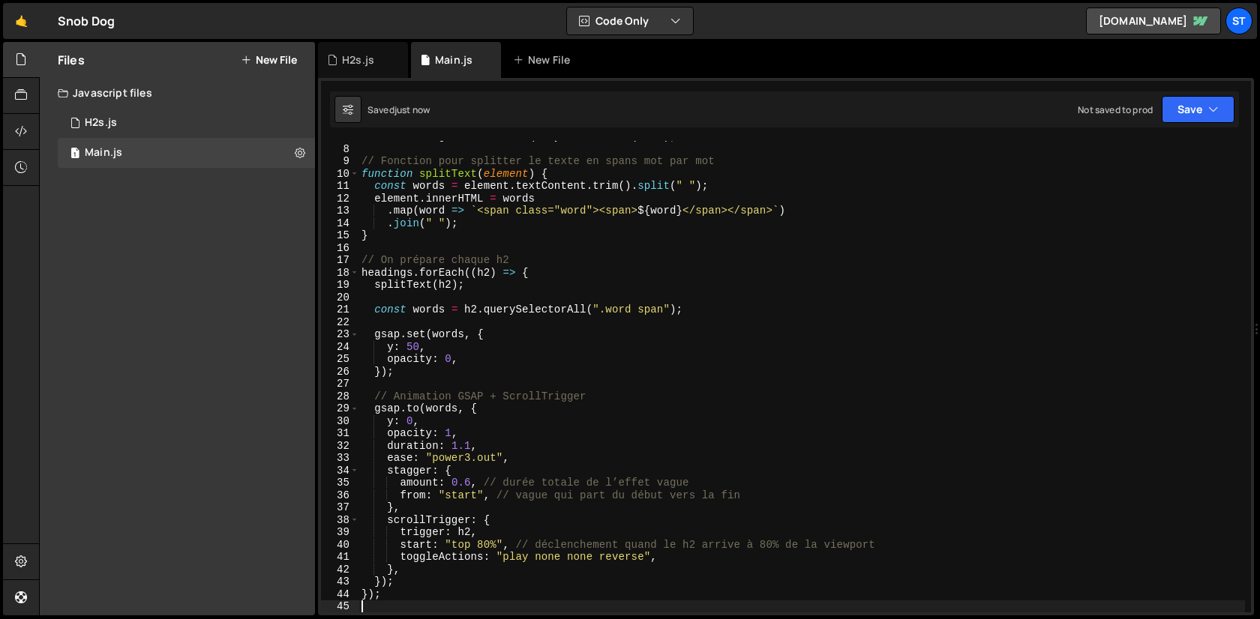
click at [512, 241] on div "const headings = document . querySelectorAll ( "h2" ) ; // Fonction pour splitt…" at bounding box center [801, 378] width 886 height 496
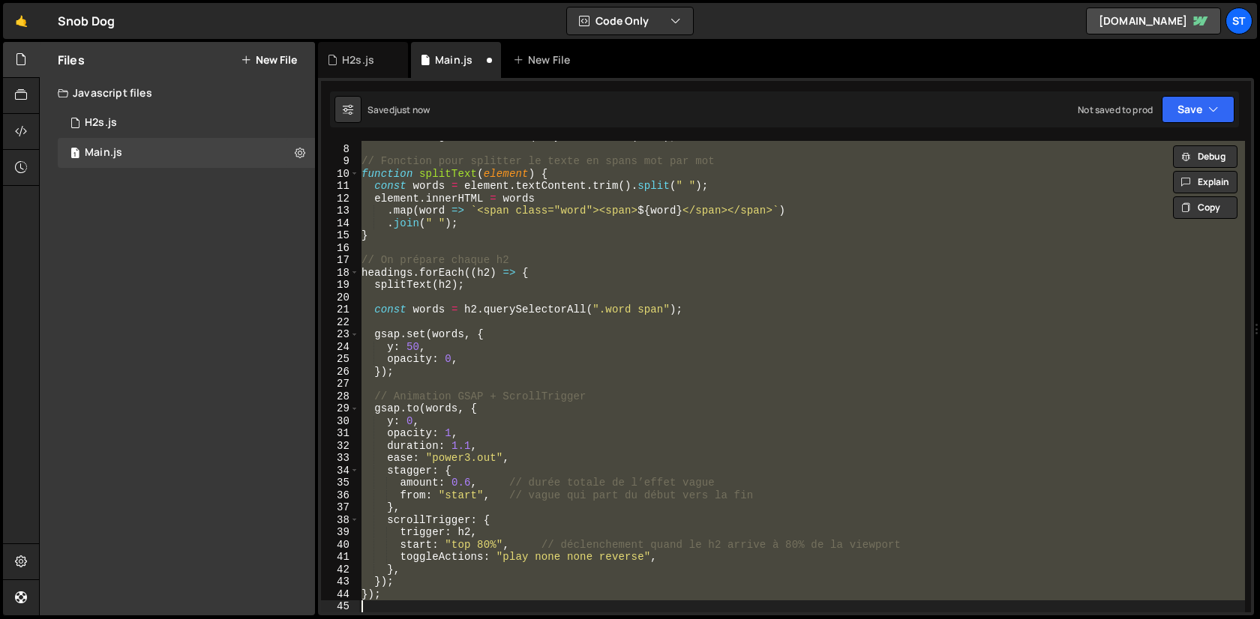
type textarea "gsap.registerPlugin(ScrollTrigger);"
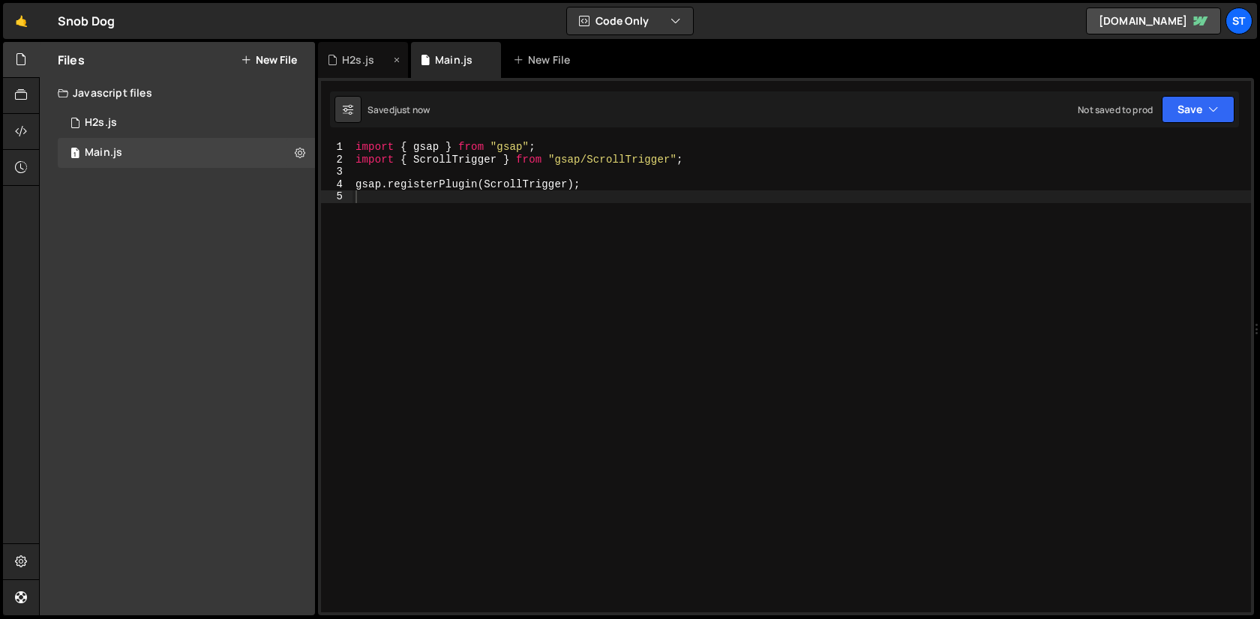
click at [357, 43] on div "H2s.js" at bounding box center [363, 60] width 90 height 36
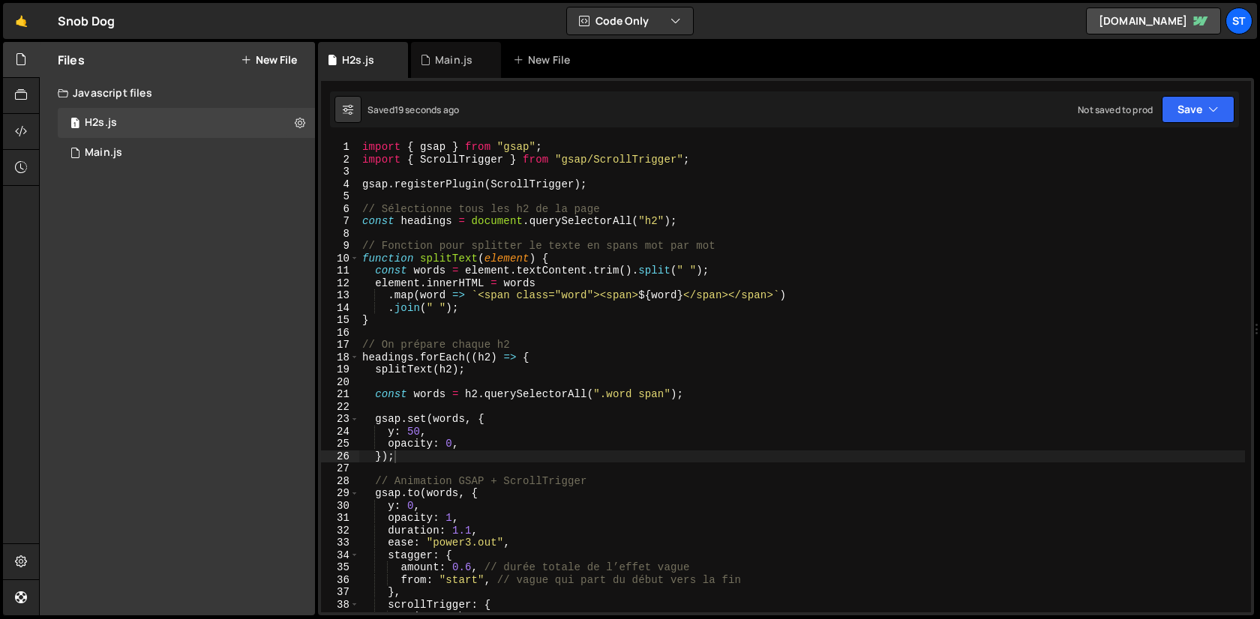
click at [472, 252] on div "import { gsap } from "gsap" ; import { ScrollTrigger } from "gsap/ScrollTrigger…" at bounding box center [802, 389] width 886 height 496
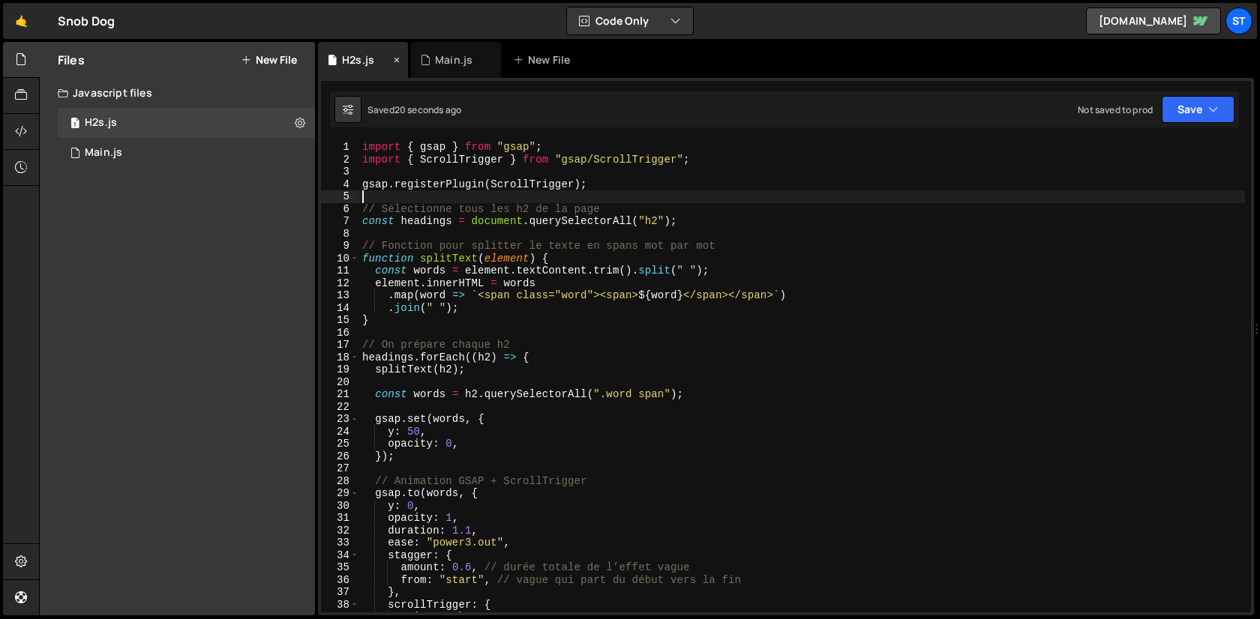
drag, startPoint x: 379, startPoint y: 191, endPoint x: 318, endPoint y: 55, distance: 149.7
click at [318, 64] on div "Debug Explain Copy H2s.js Main.js New File Saved 20 seconds ago Not saved to pr…" at bounding box center [786, 329] width 936 height 574
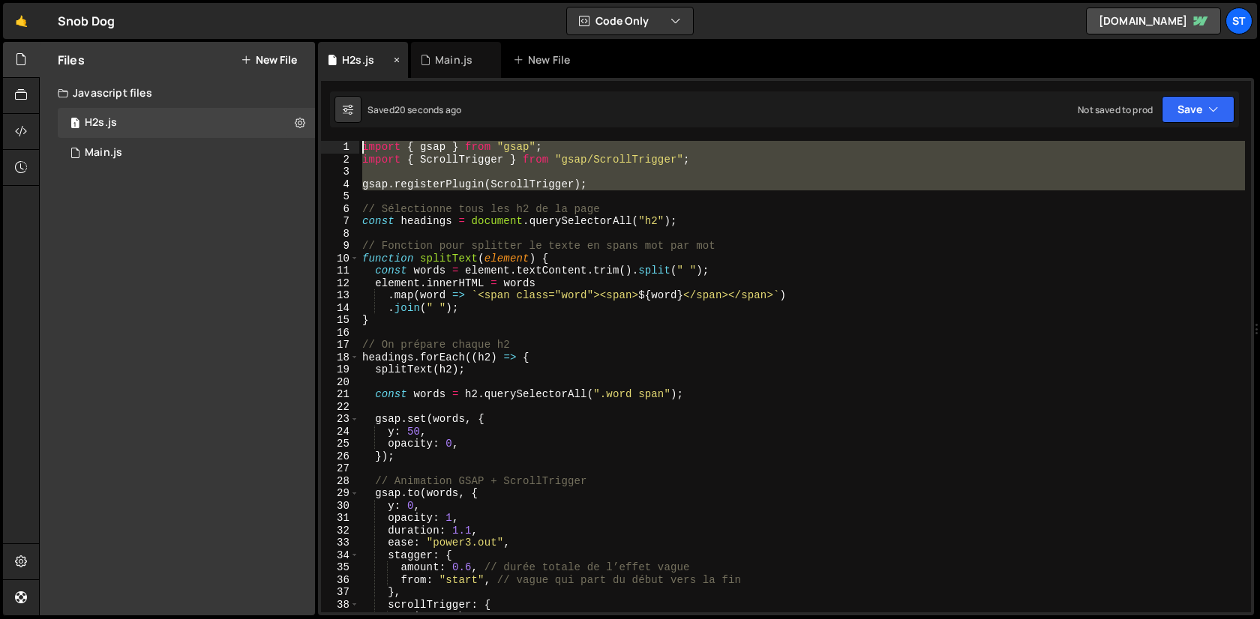
type textarea "import { gsap } from "gsap"; import { ScrollTrigger } from "gsap/ScrollTrigger";"
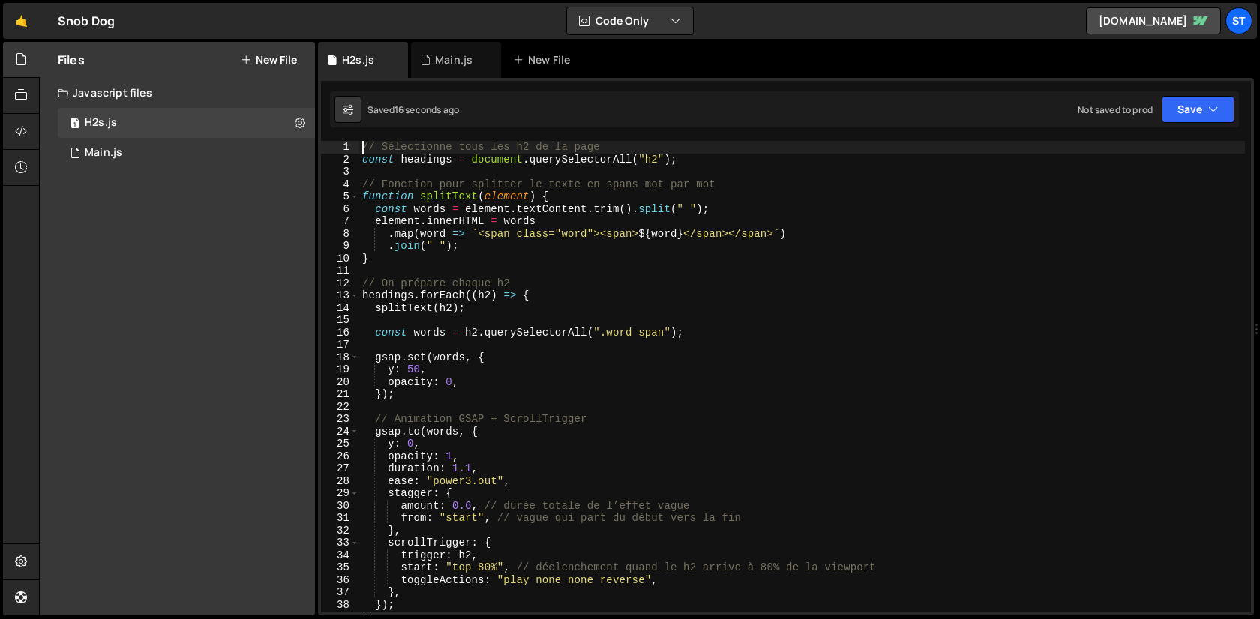
click at [556, 250] on div "// Sélectionne tous les h2 de la page const headings = document . querySelector…" at bounding box center [802, 389] width 886 height 496
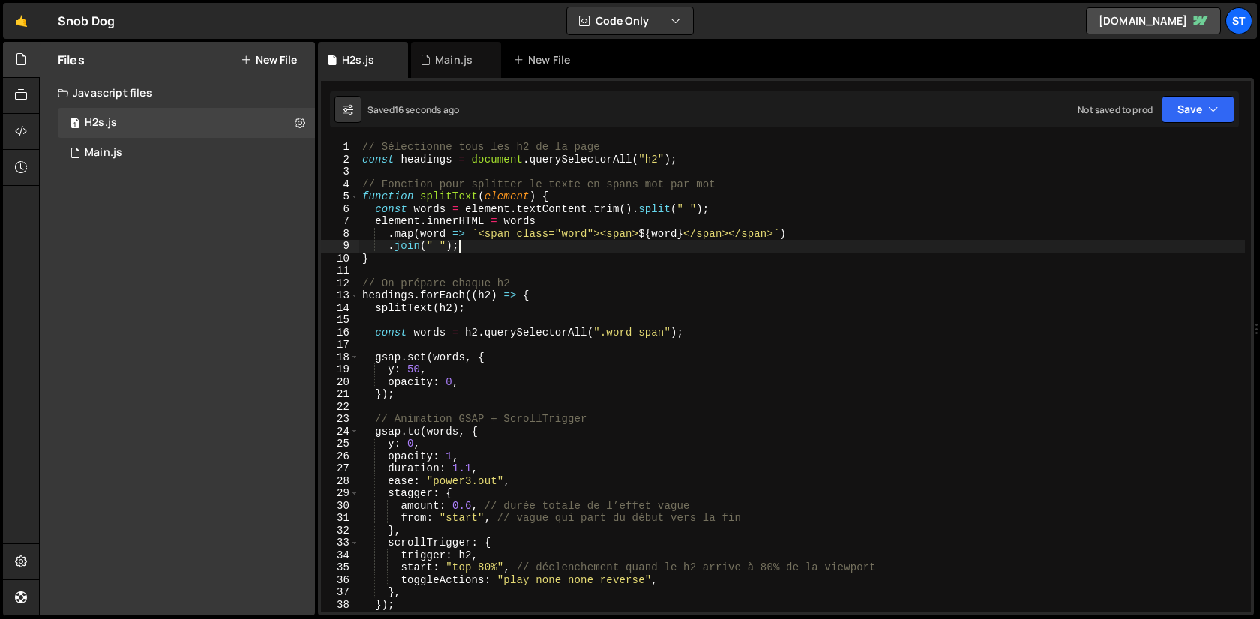
type textarea "});"
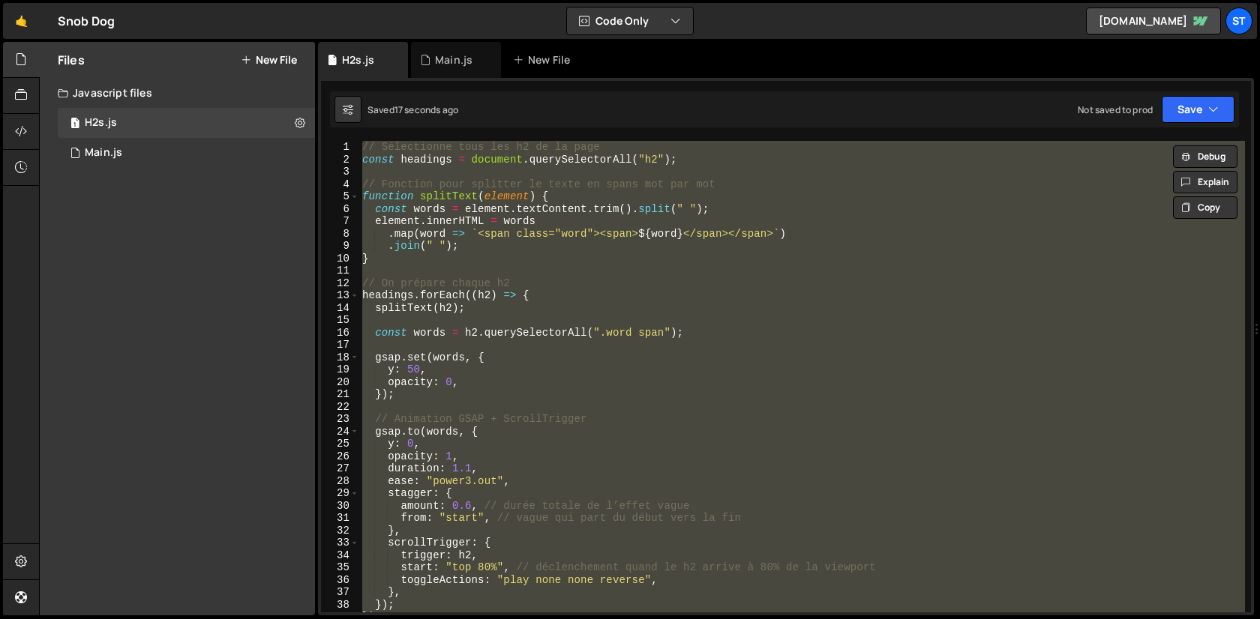
paste textarea
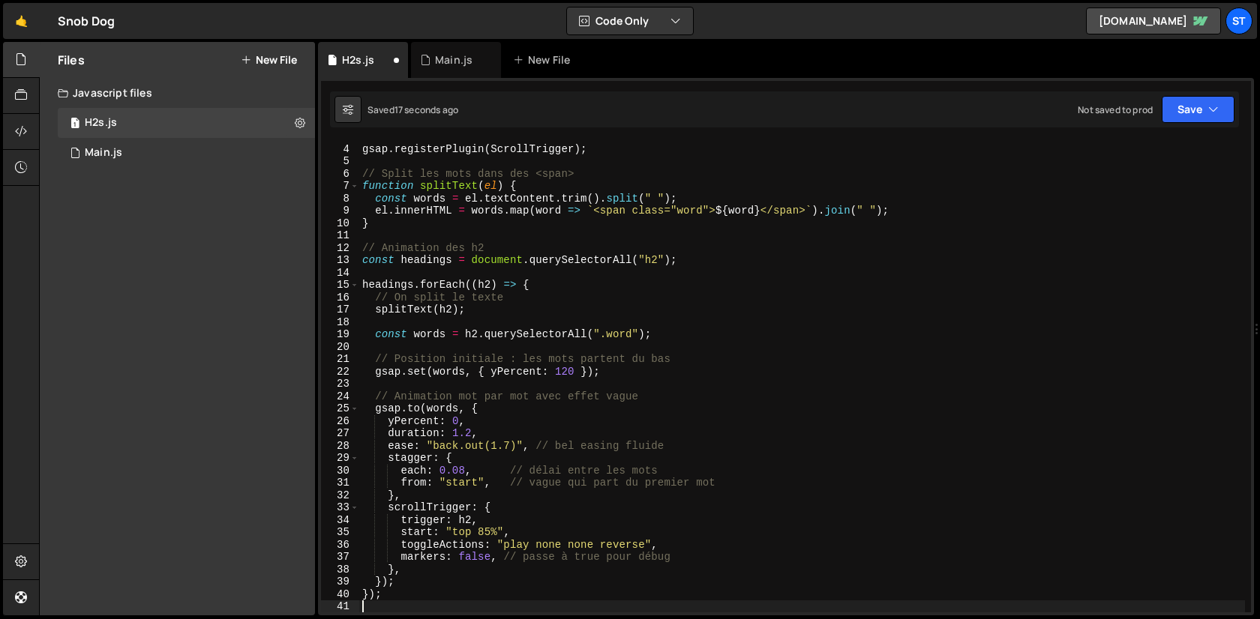
scroll to position [35, 0]
click at [671, 187] on div "gsap . registerPlugin ( ScrollTrigger ) ; // Split les mots dans des <span> fun…" at bounding box center [802, 378] width 886 height 496
type textarea "});"
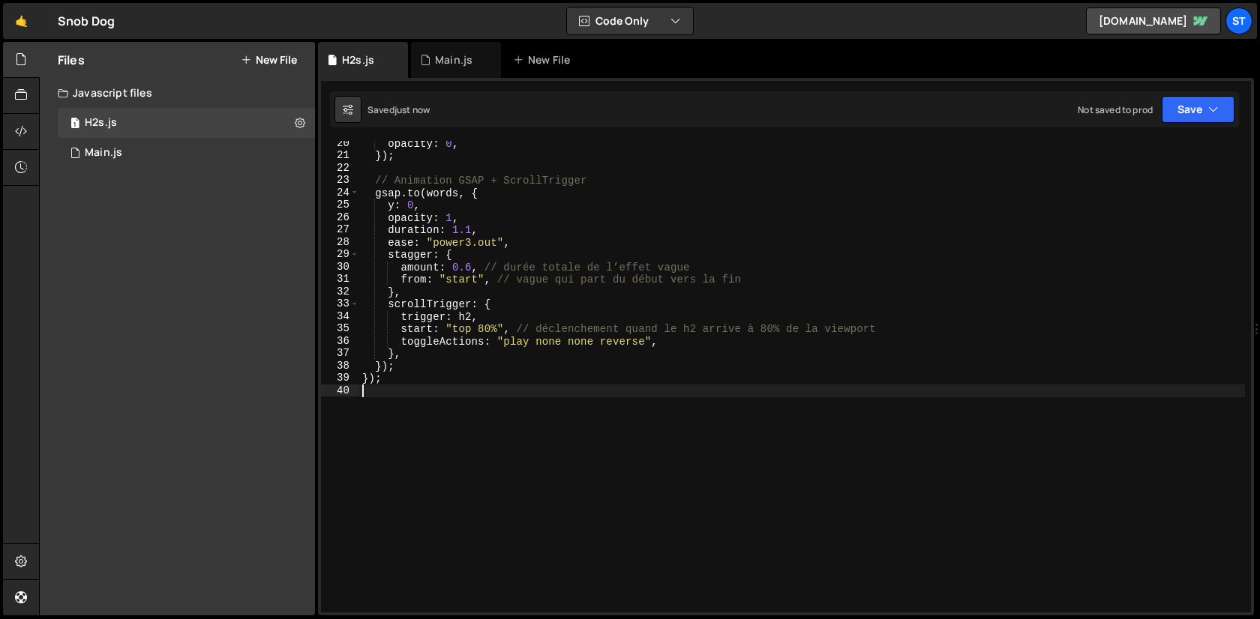
scroll to position [238, 0]
click at [621, 278] on div "opacity : 0 , }) ; // Animation GSAP + ScrollTrigger gsap . to ( words , { y : …" at bounding box center [802, 386] width 886 height 496
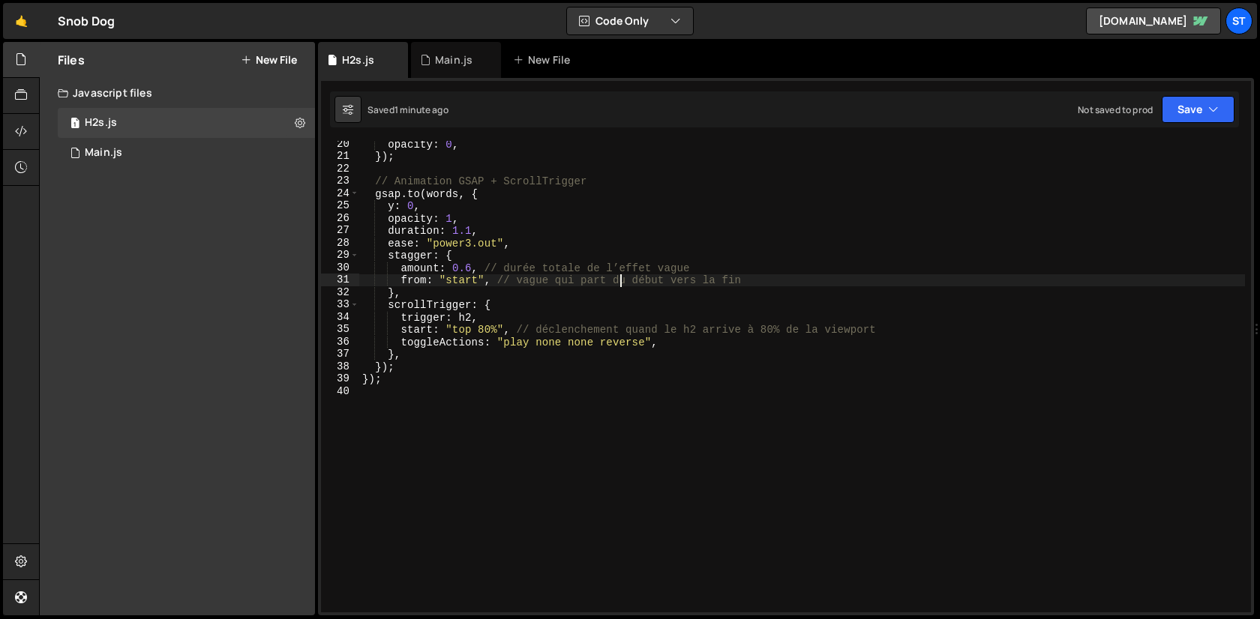
type textarea "});"
paste textarea
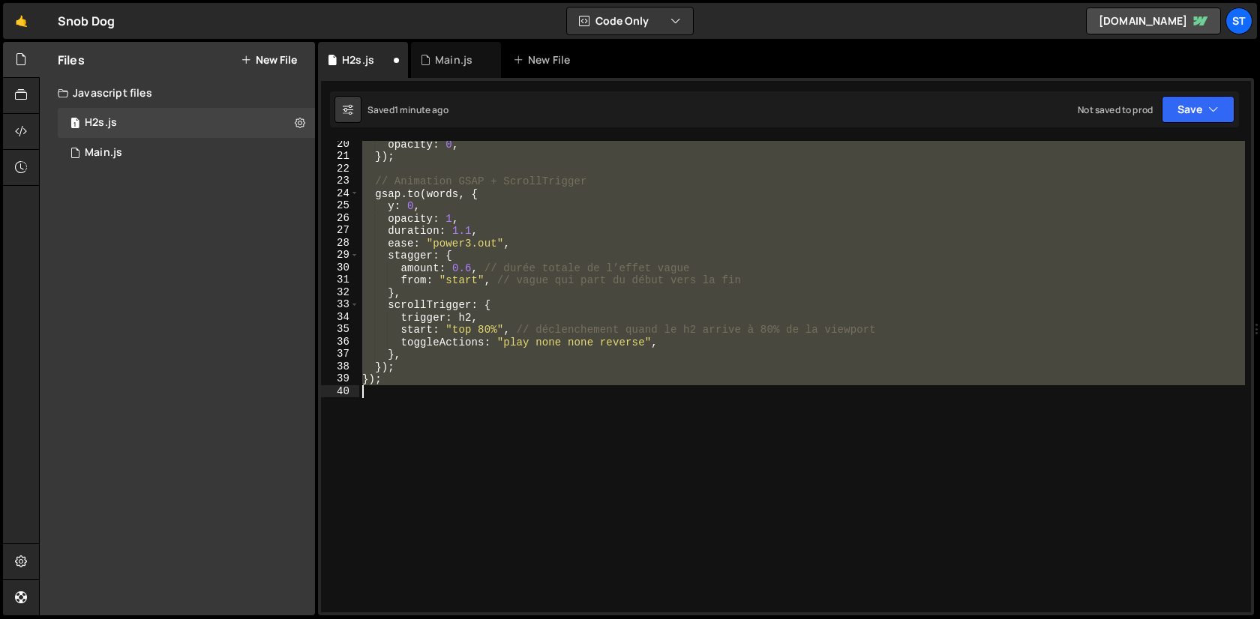
scroll to position [178, 0]
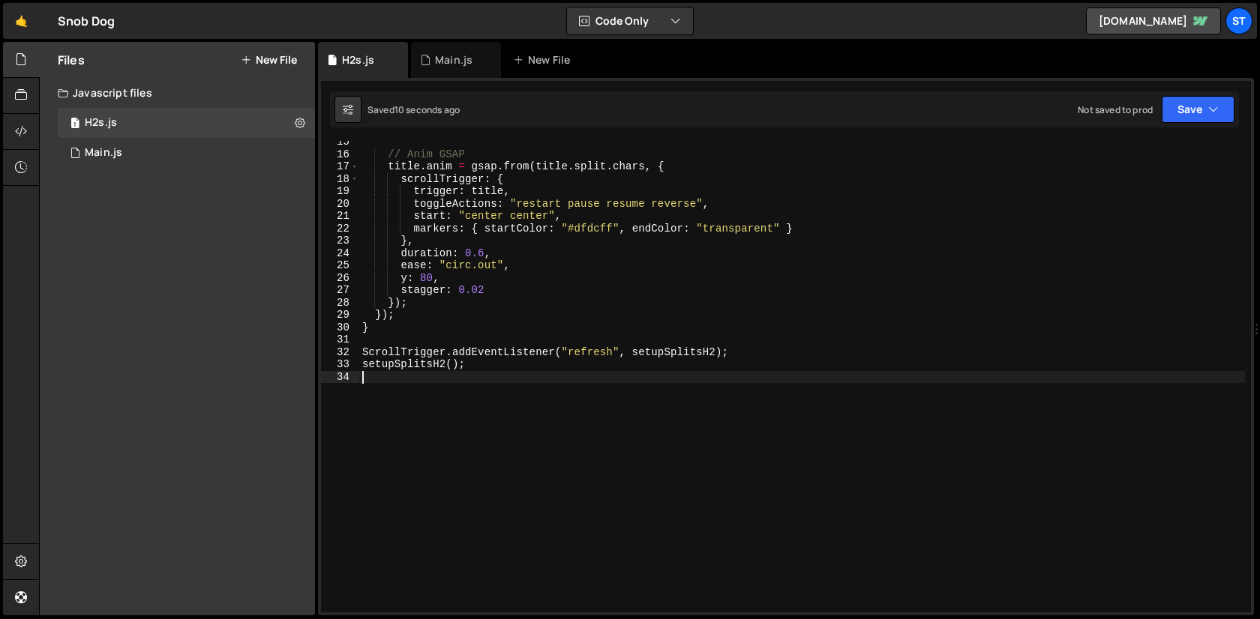
click at [611, 344] on div "// Anim GSAP title . anim = gsap . from ( title . [GEOGRAPHIC_DATA] . chars , {…" at bounding box center [802, 384] width 886 height 496
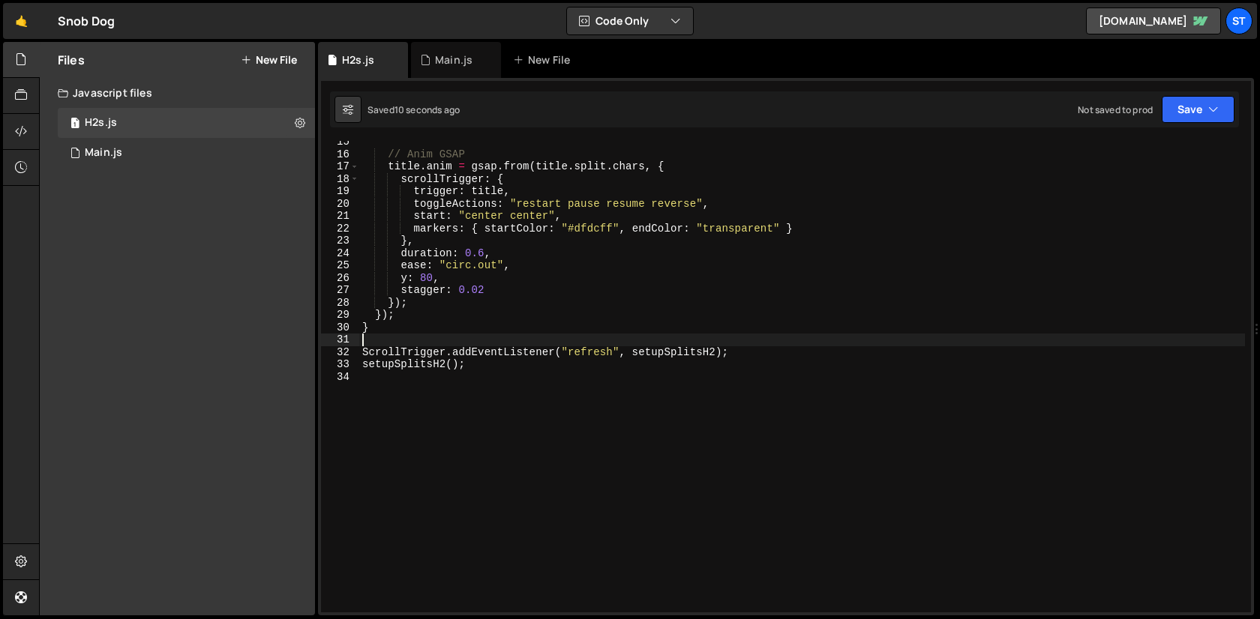
scroll to position [0, 0]
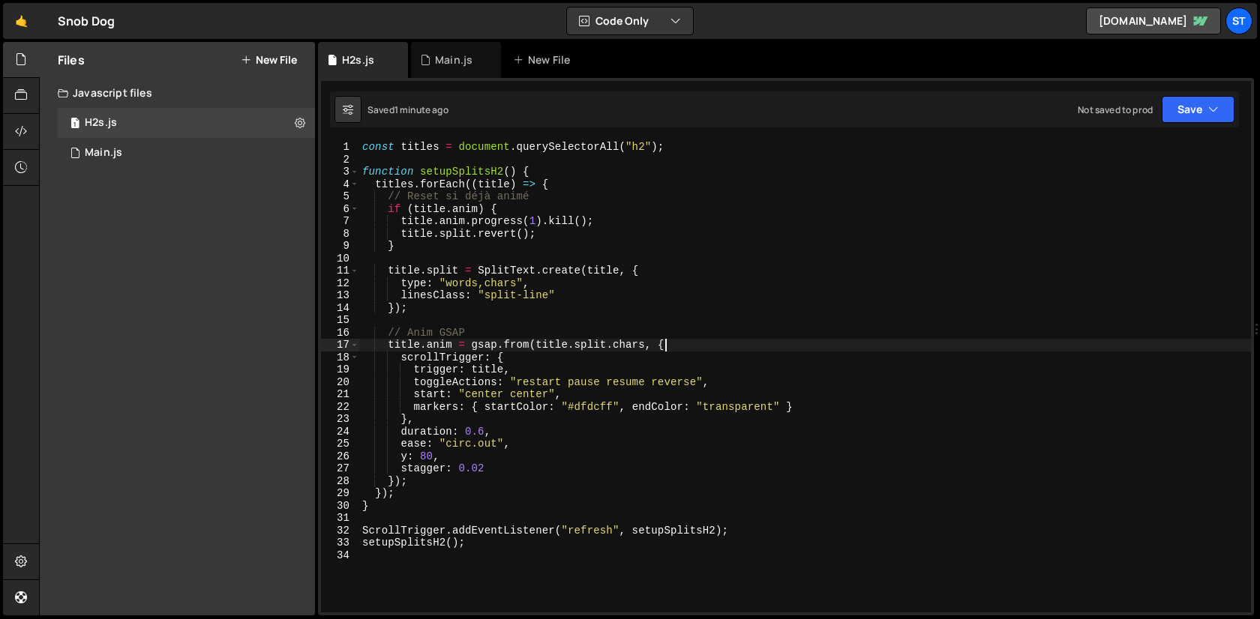
click at [774, 349] on div "const titles = document . querySelectorAll ( "h2" ) ; function setupSplitsH2 ( …" at bounding box center [805, 389] width 892 height 496
type textarea "setupSplitsH2();"
paste textarea
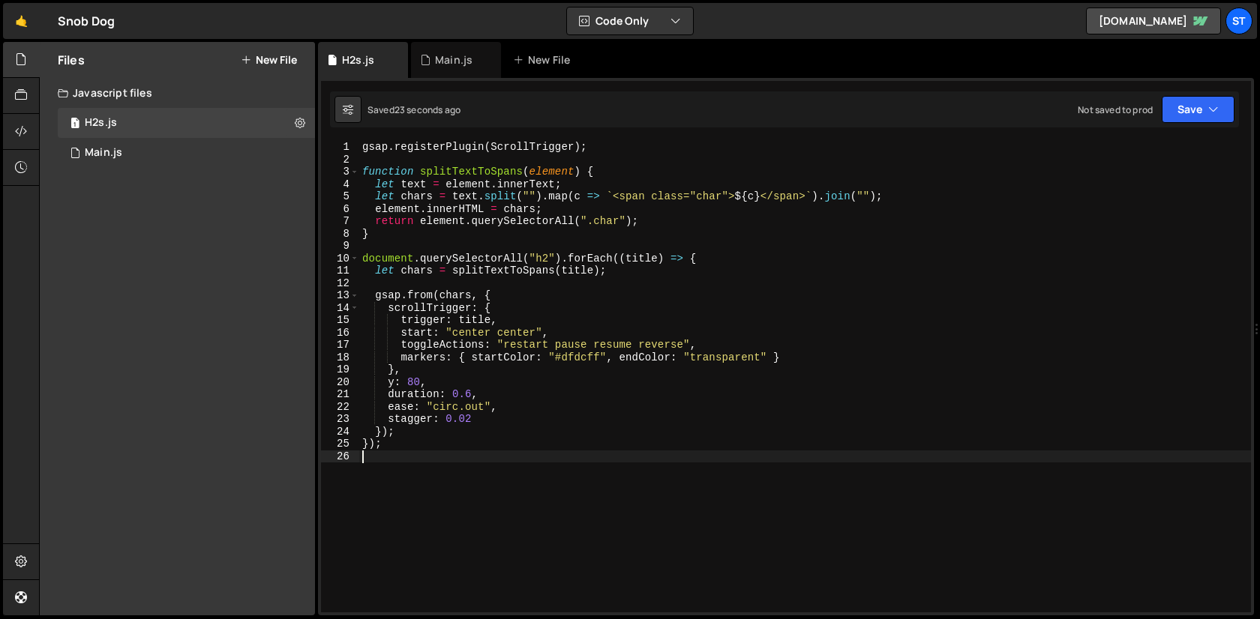
click at [532, 277] on div "gsap . registerPlugin ( ScrollTrigger ) ; function splitTextToSpans ( element )…" at bounding box center [805, 389] width 892 height 496
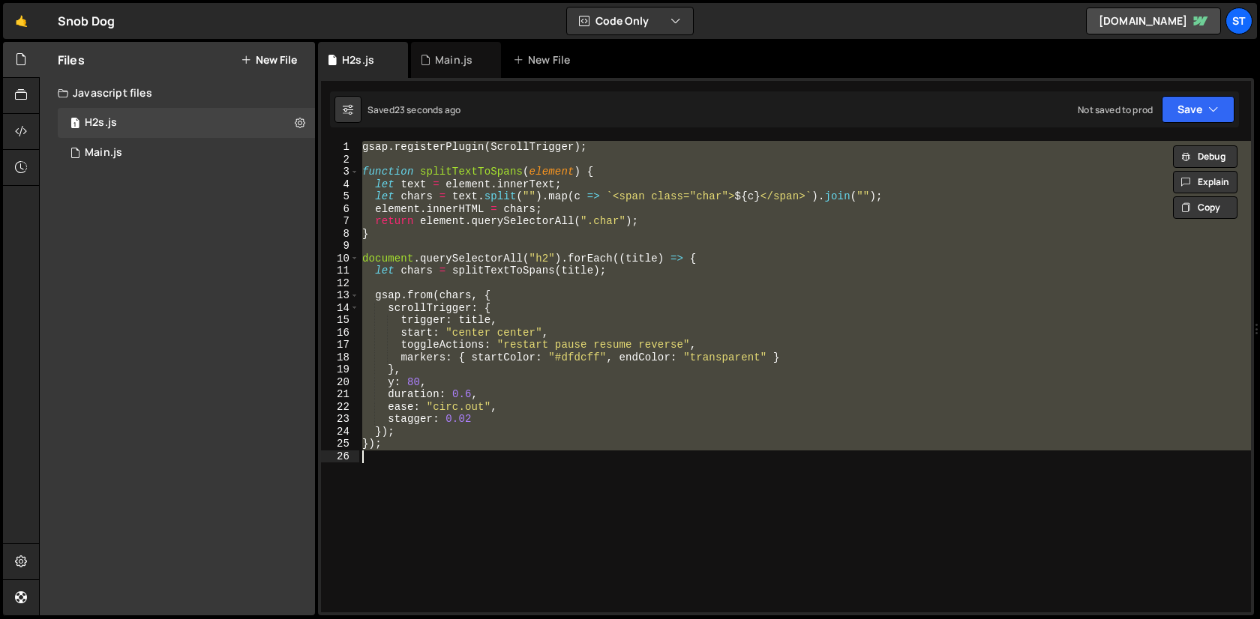
paste textarea
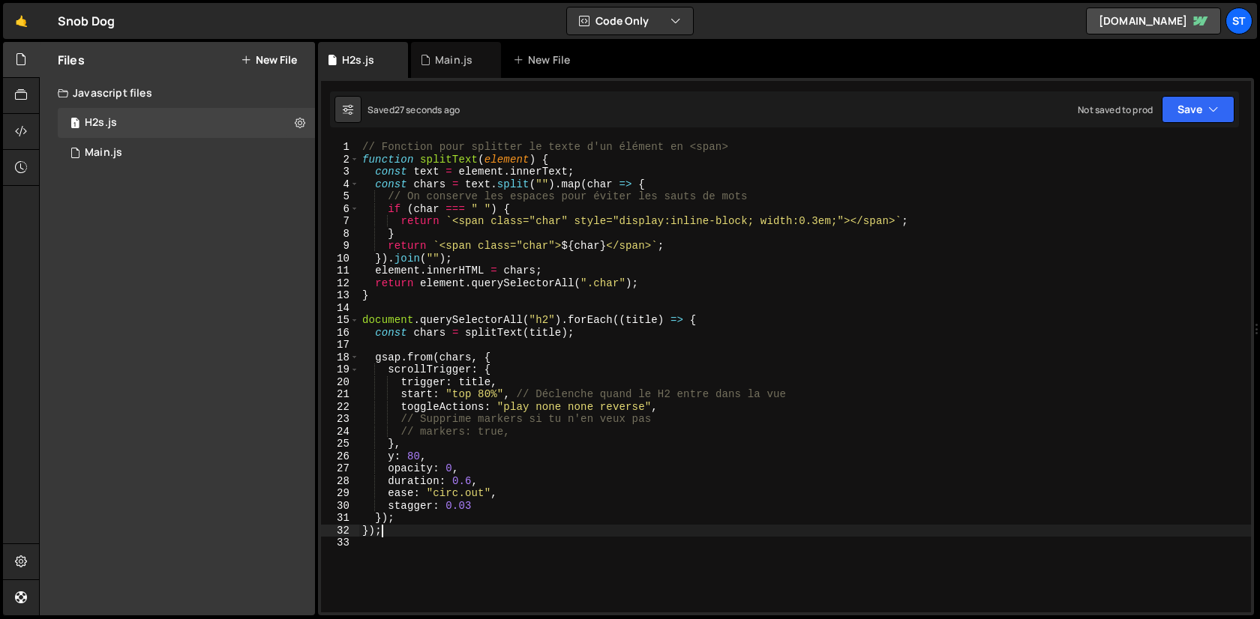
click at [601, 425] on div "// Fonction pour splitter le texte d'un élément en <span> function splitText ( …" at bounding box center [805, 389] width 892 height 496
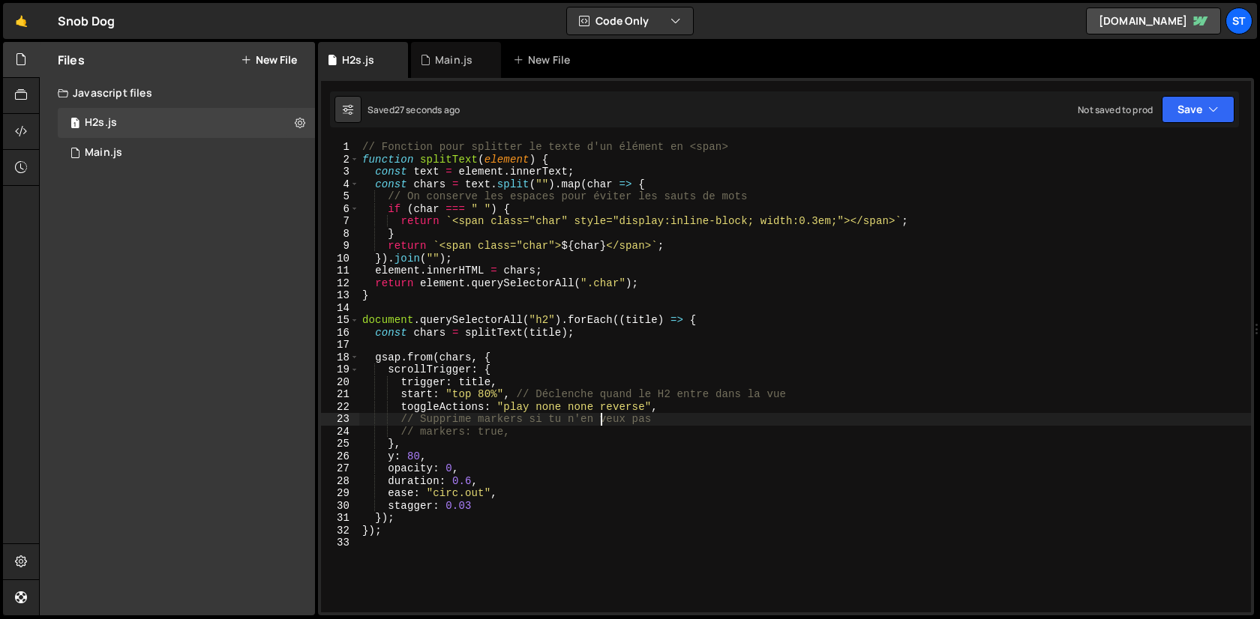
type textarea "});"
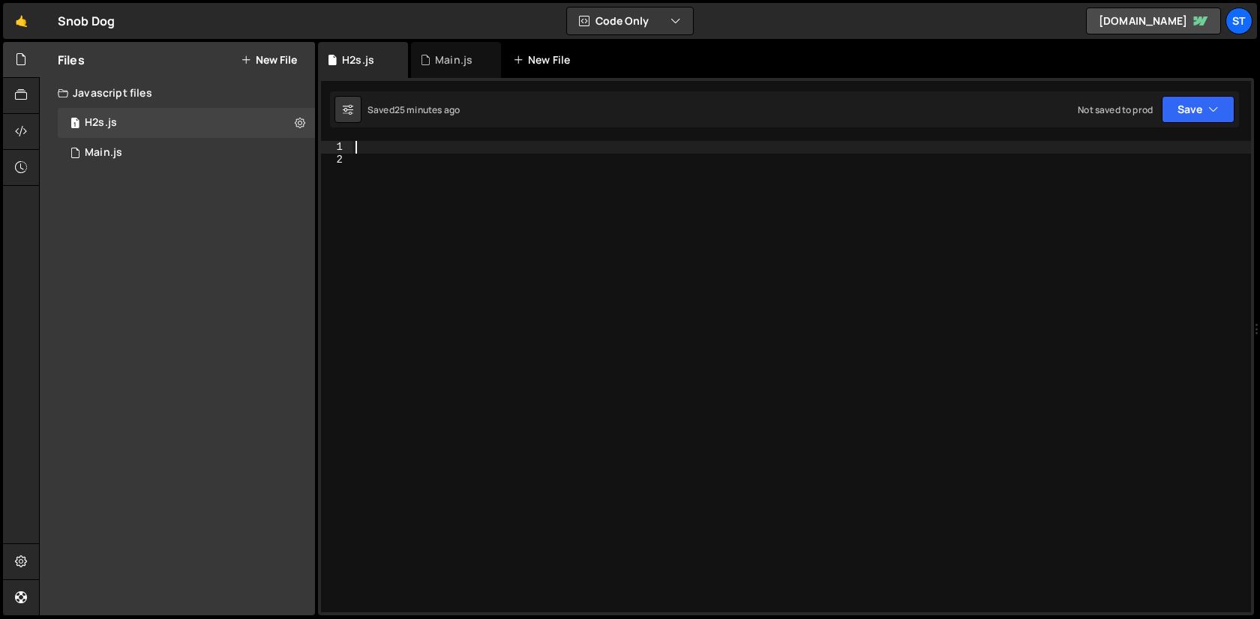
click at [551, 63] on div "New File" at bounding box center [544, 59] width 63 height 15
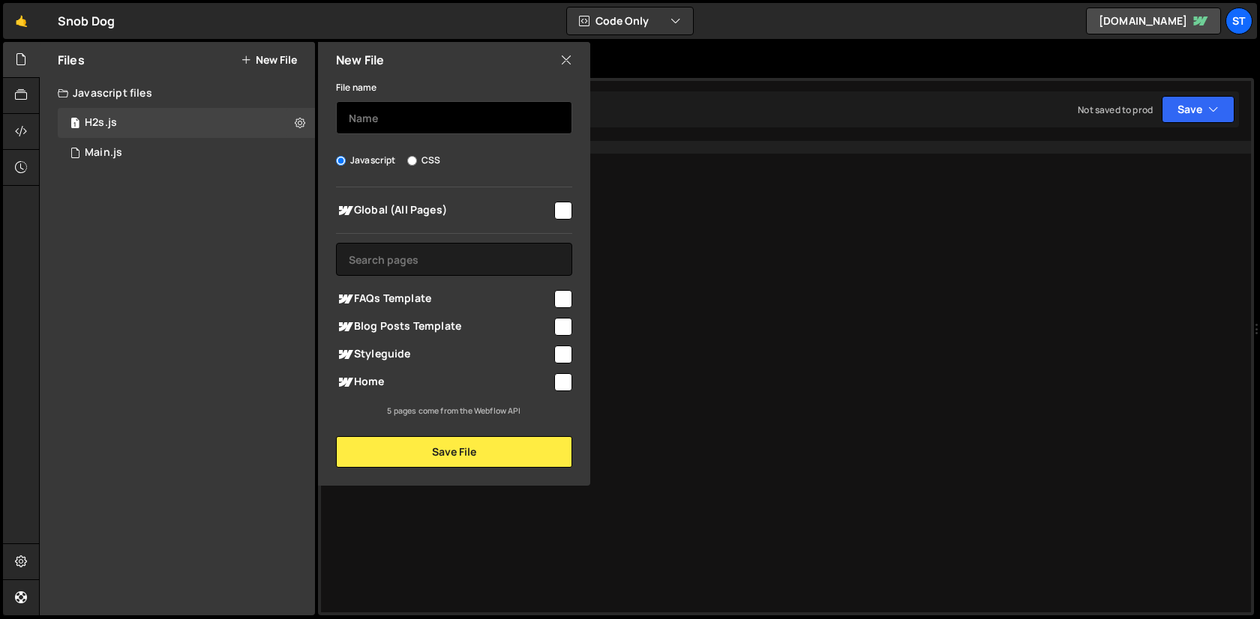
click at [458, 113] on input "text" at bounding box center [454, 117] width 236 height 33
type input "Formations"
click at [562, 199] on div at bounding box center [562, 209] width 20 height 20
click at [557, 211] on input "checkbox" at bounding box center [563, 211] width 18 height 18
checkbox input "true"
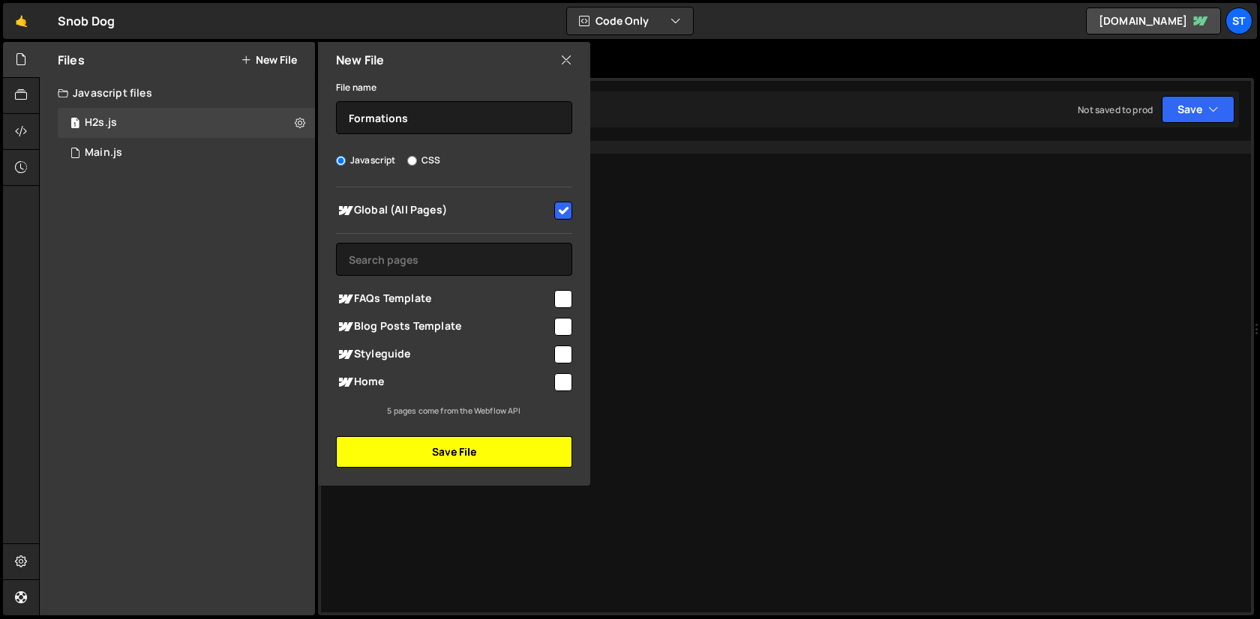
click at [453, 448] on button "Save File" at bounding box center [454, 451] width 236 height 31
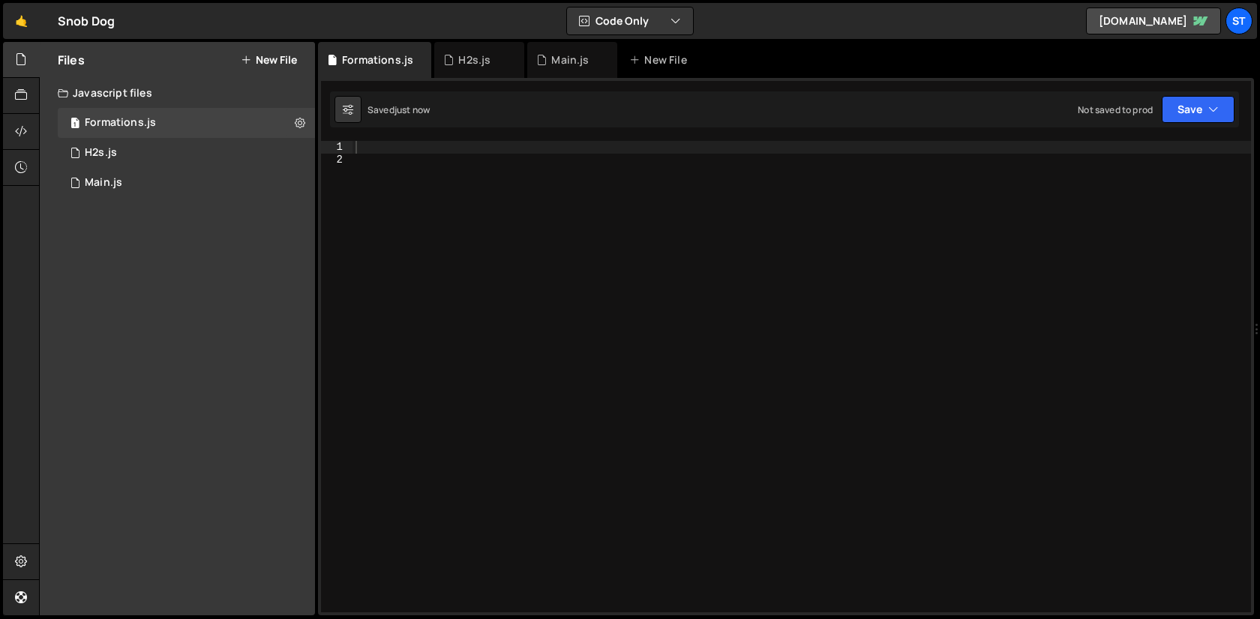
click at [574, 352] on div at bounding box center [801, 389] width 898 height 496
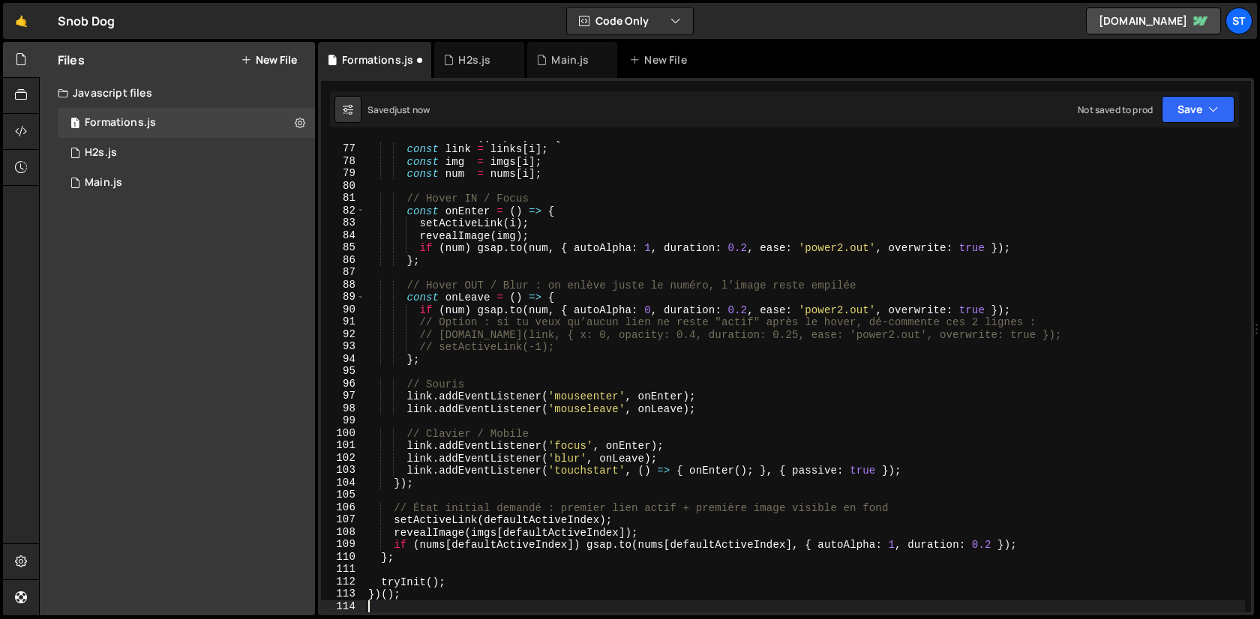
scroll to position [939, 0]
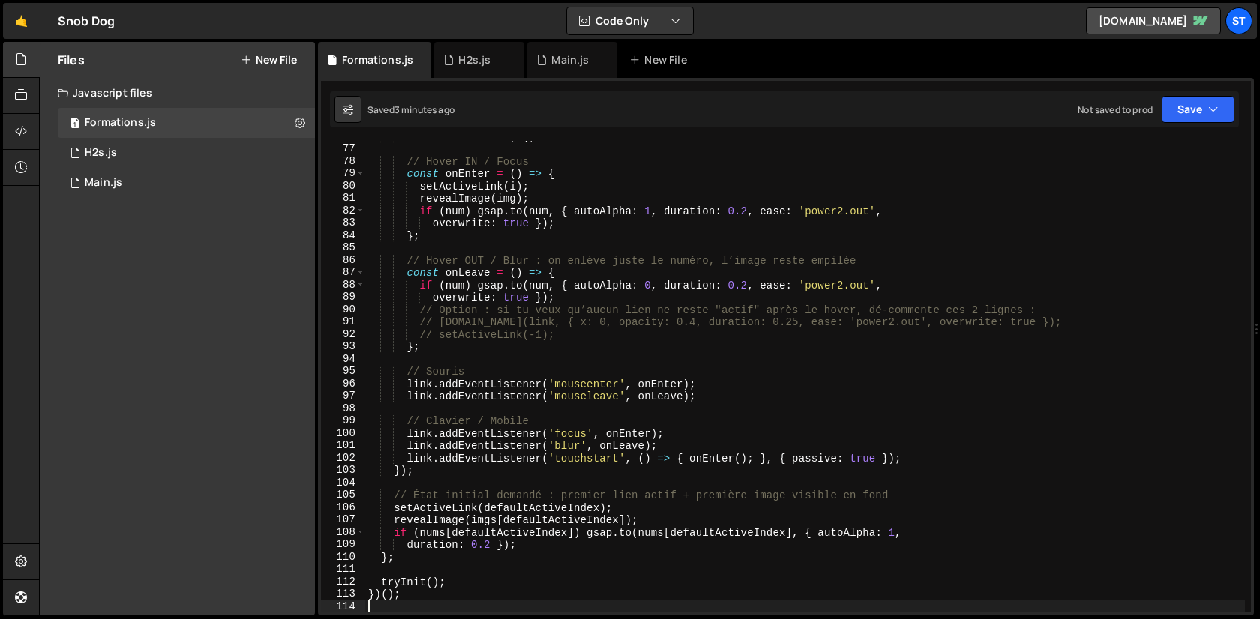
click at [573, 202] on div "const num = nums [ i ] ; // Hover IN / Focus const onEnter = ( ) => { setActive…" at bounding box center [805, 378] width 880 height 496
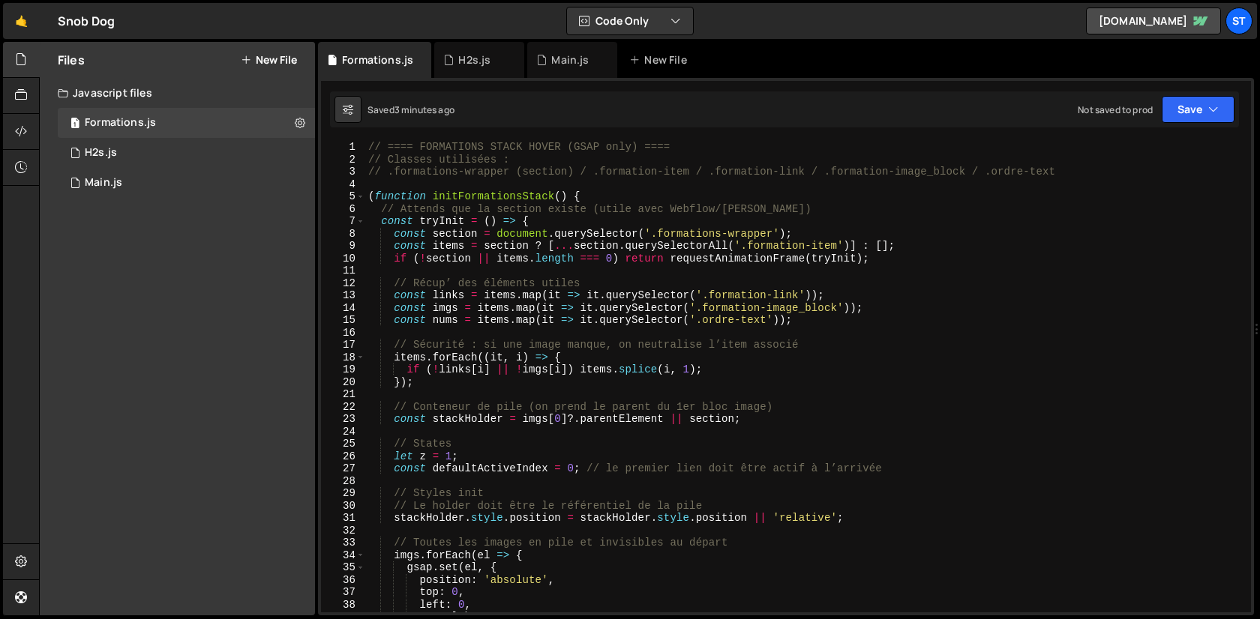
scroll to position [0, 0]
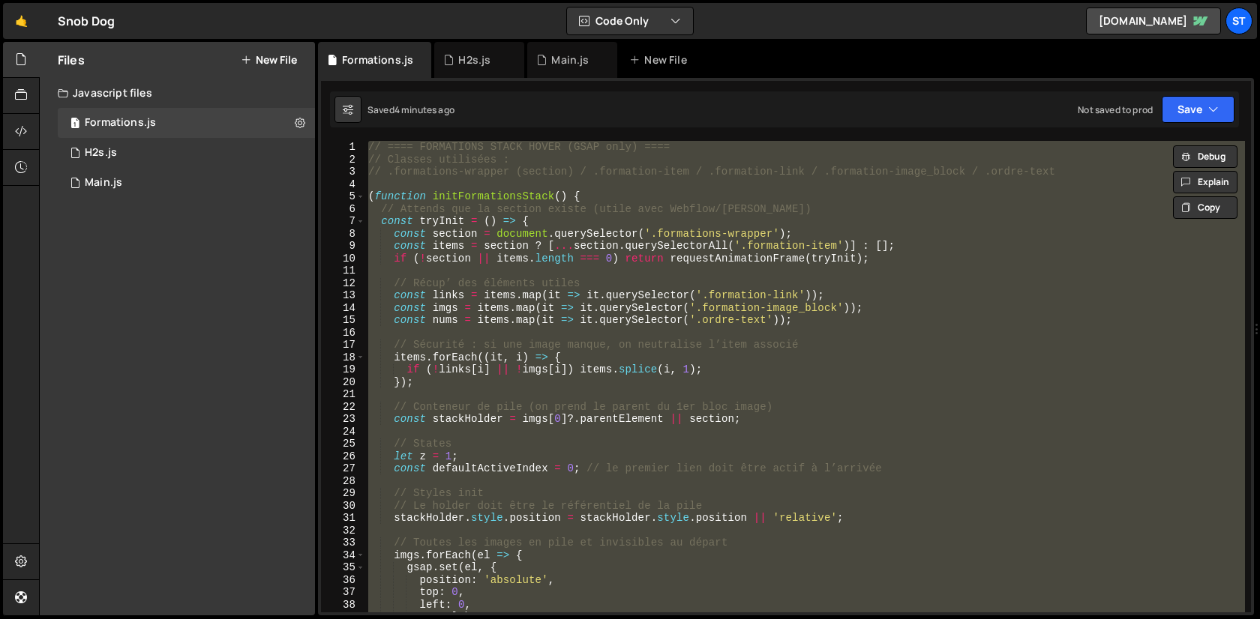
type textarea "link.addEventListener('focus', onEnter);"
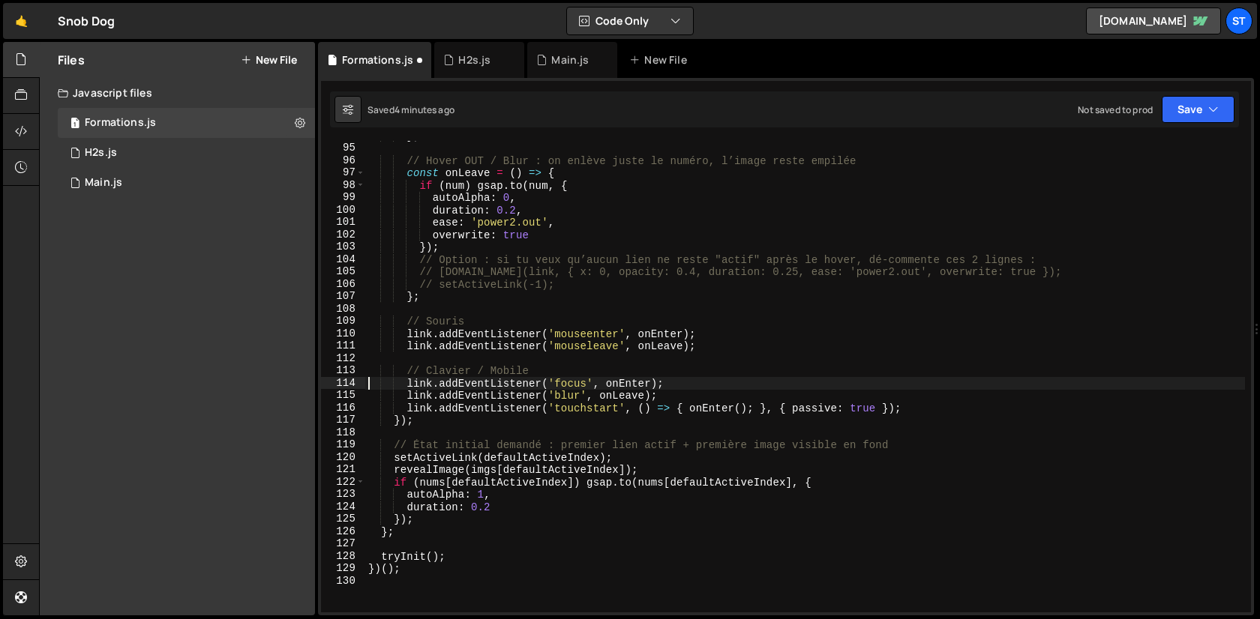
scroll to position [1162, 0]
click at [255, 62] on button "New File" at bounding box center [269, 60] width 56 height 12
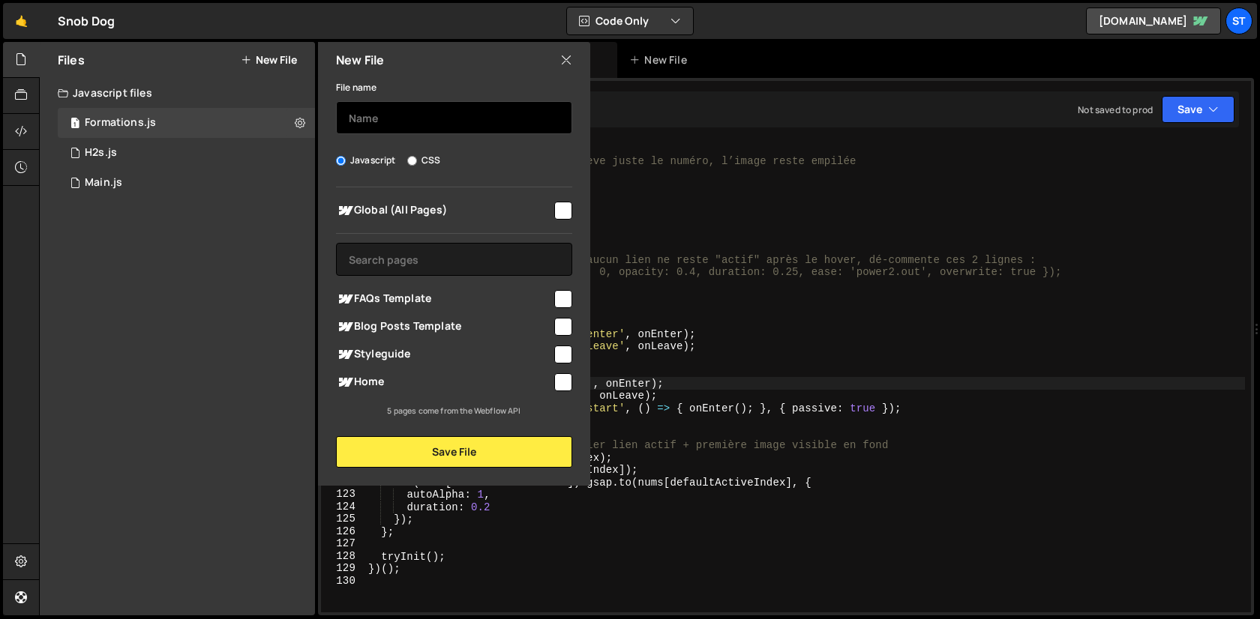
click at [385, 103] on input "text" at bounding box center [454, 117] width 236 height 33
type input "Formations"
click at [409, 160] on input "CSS" at bounding box center [412, 161] width 10 height 10
radio input "true"
click at [561, 211] on input "checkbox" at bounding box center [563, 211] width 18 height 18
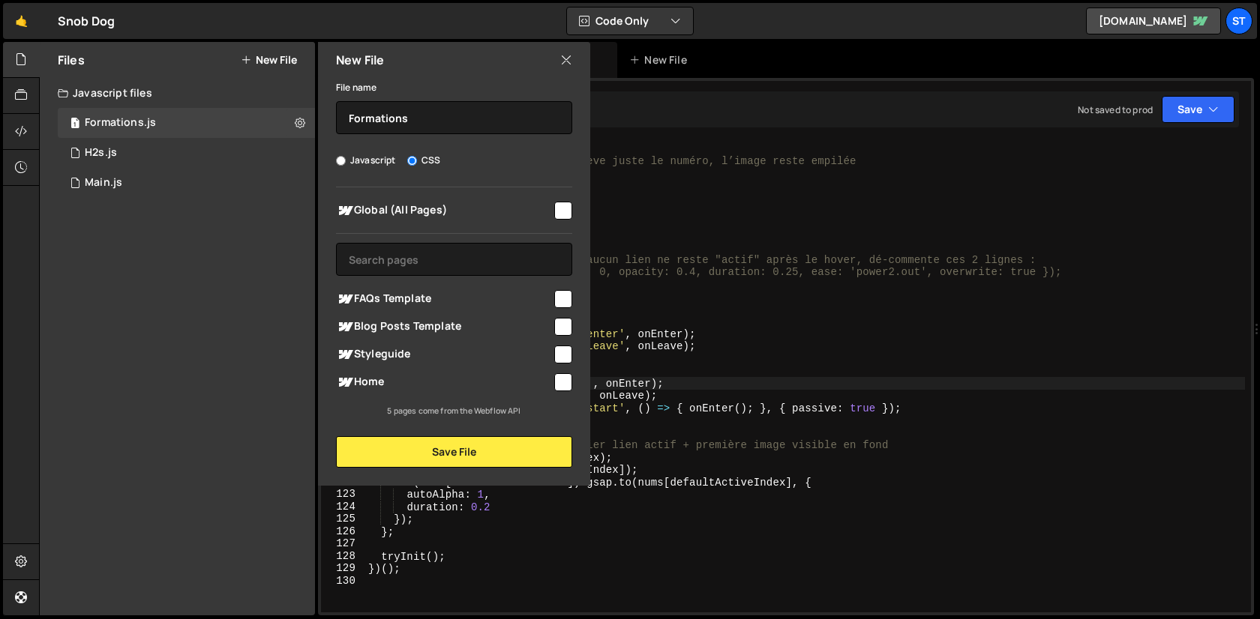
checkbox input "true"
click at [451, 445] on button "Save File" at bounding box center [454, 451] width 236 height 31
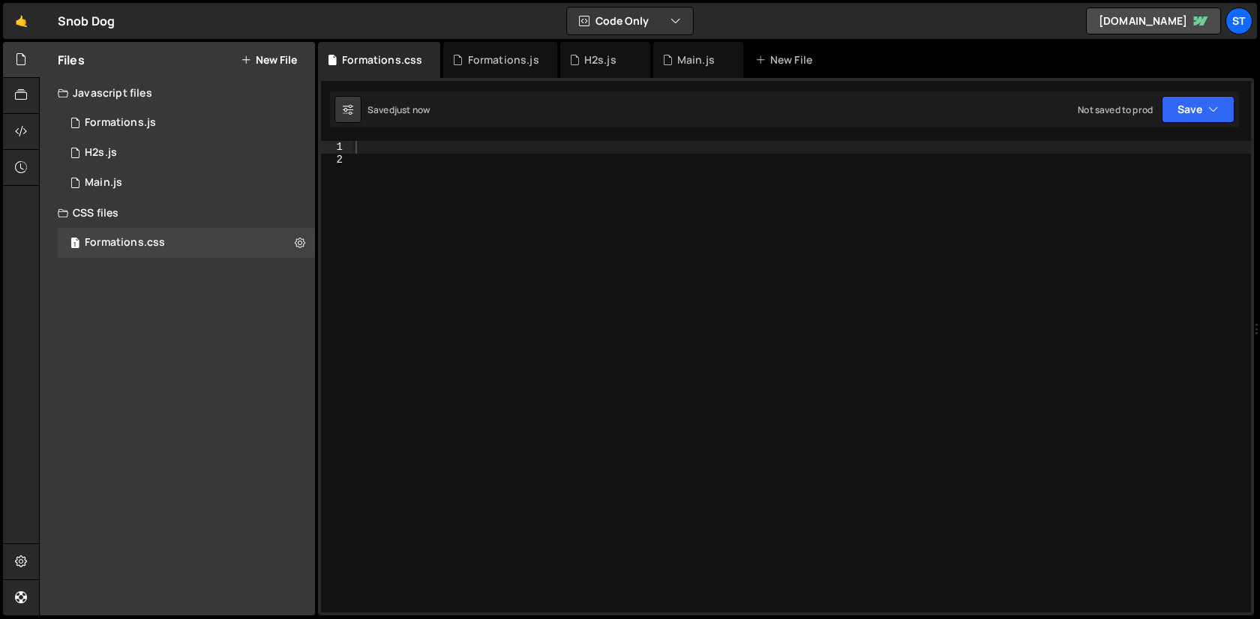
click at [673, 287] on div at bounding box center [801, 389] width 898 height 496
paste textarea ".formation-image_block.is-stacked {"
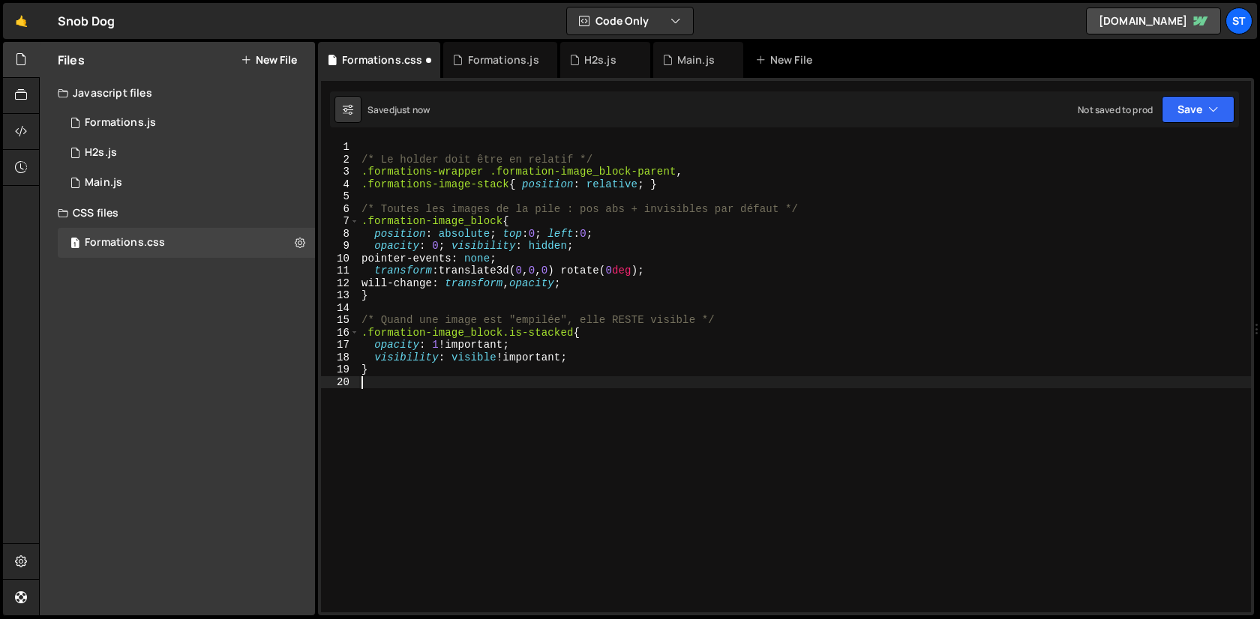
type textarea ".formation-image_block.is-stacked {"
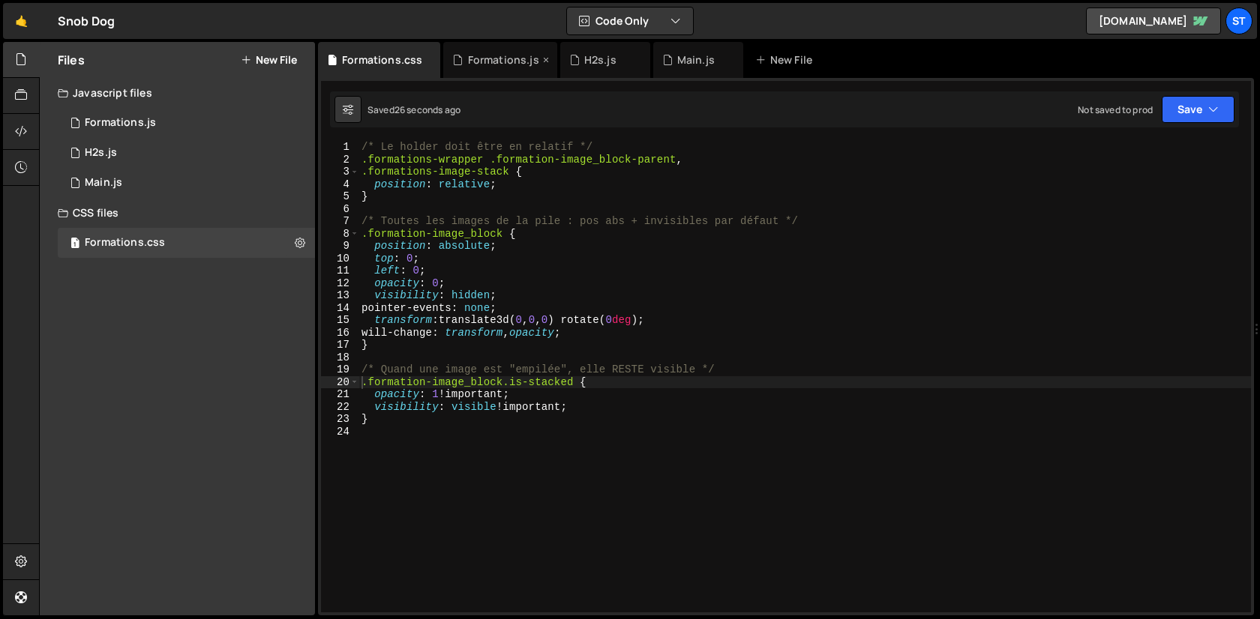
click at [496, 61] on div "Formations.js" at bounding box center [503, 59] width 71 height 15
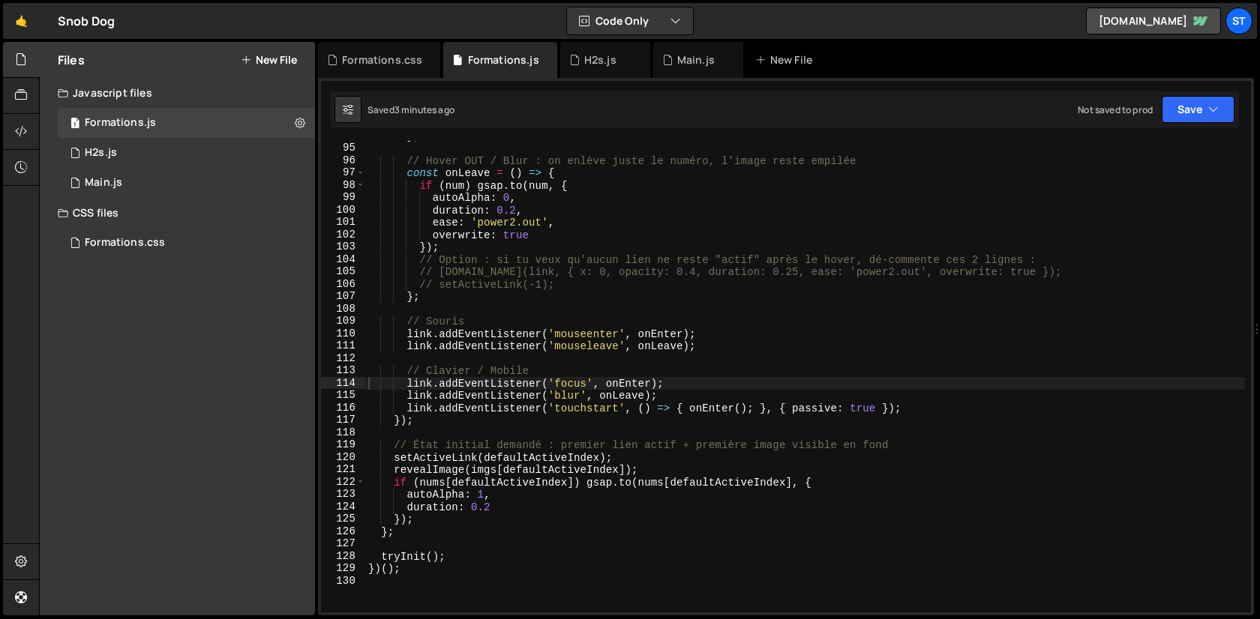
click at [514, 233] on div "} ; // Hover OUT / Blur : on enlève juste le numéro, l’image reste empilée cons…" at bounding box center [805, 378] width 880 height 496
type textarea "})();"
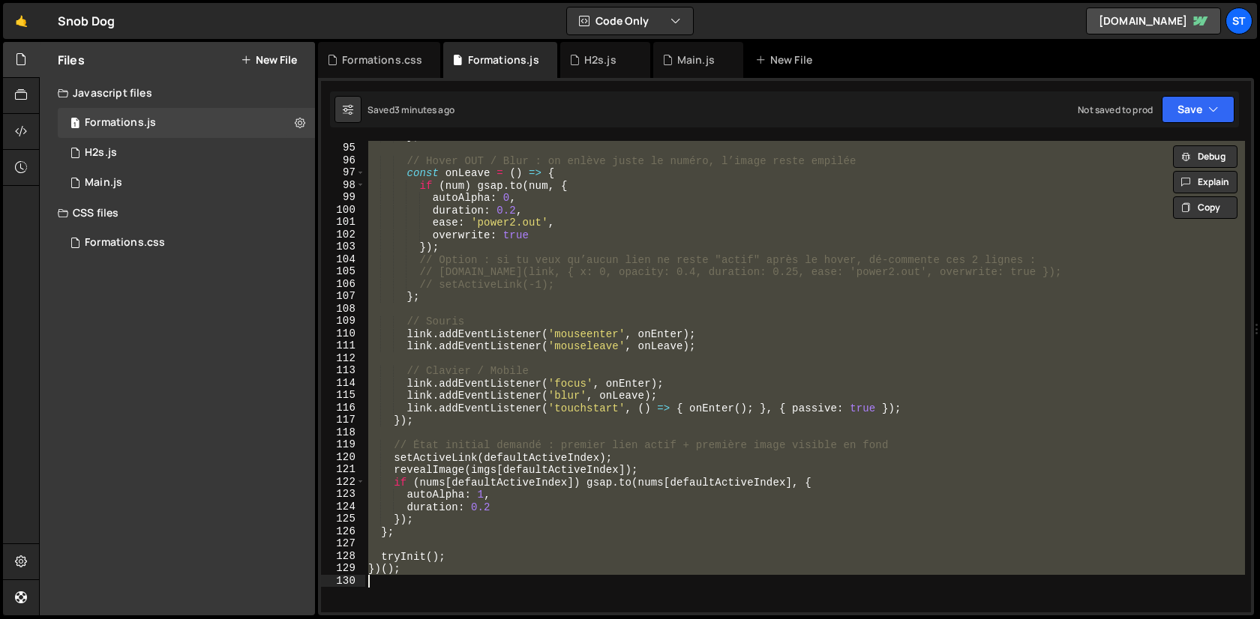
paste textarea
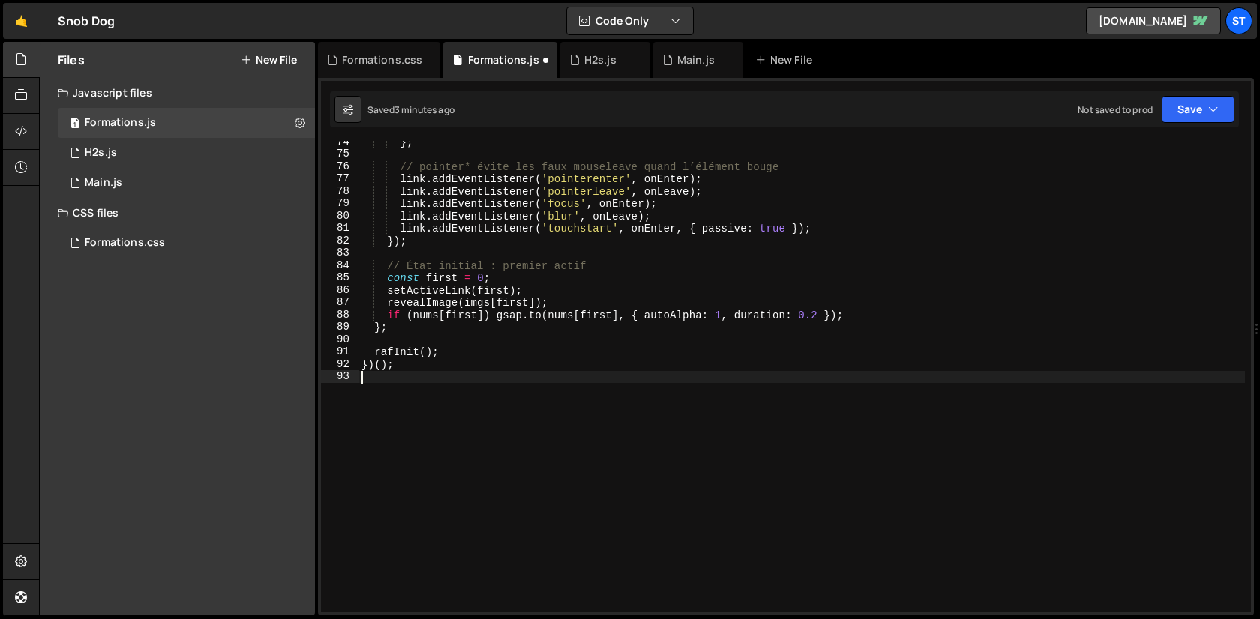
scroll to position [909, 0]
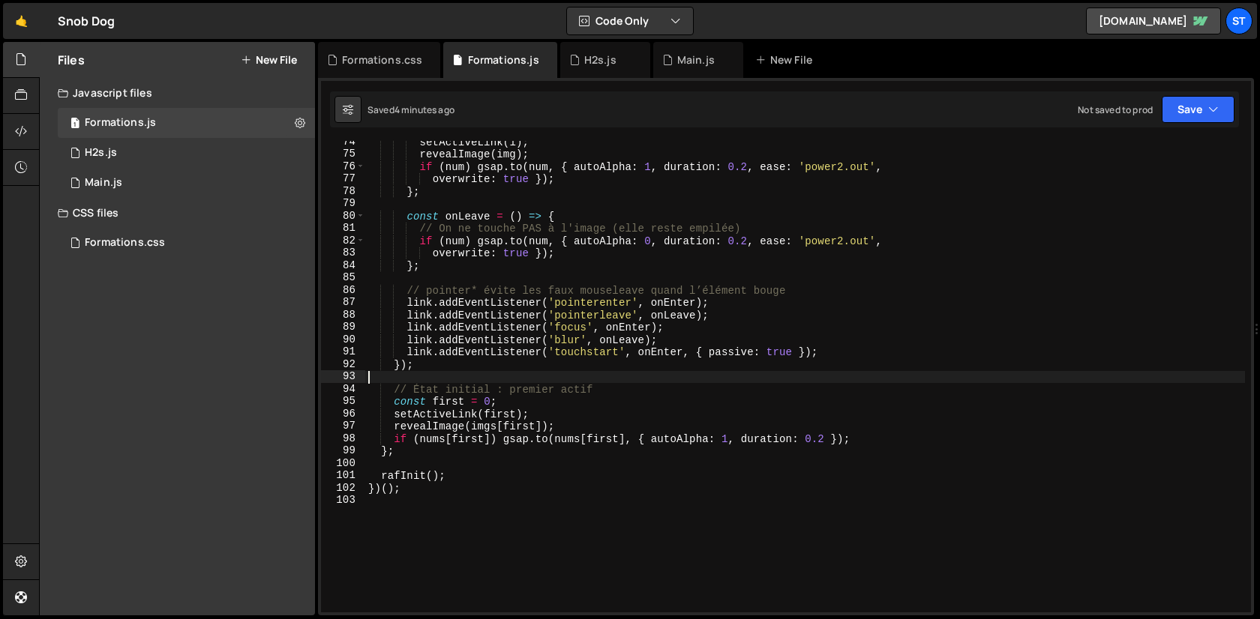
click at [513, 239] on div "setActiveLink ( i ) ; revealImage ( img ) ; if ( num ) gsap . to ( num , { auto…" at bounding box center [805, 384] width 880 height 496
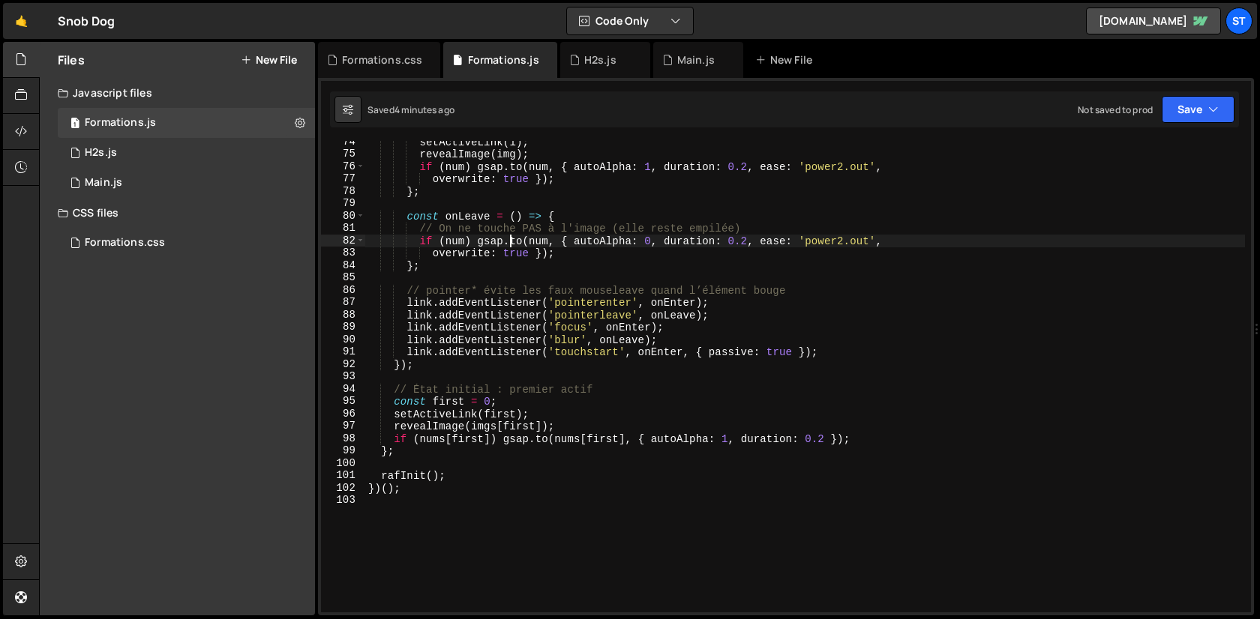
type textarea "})();"
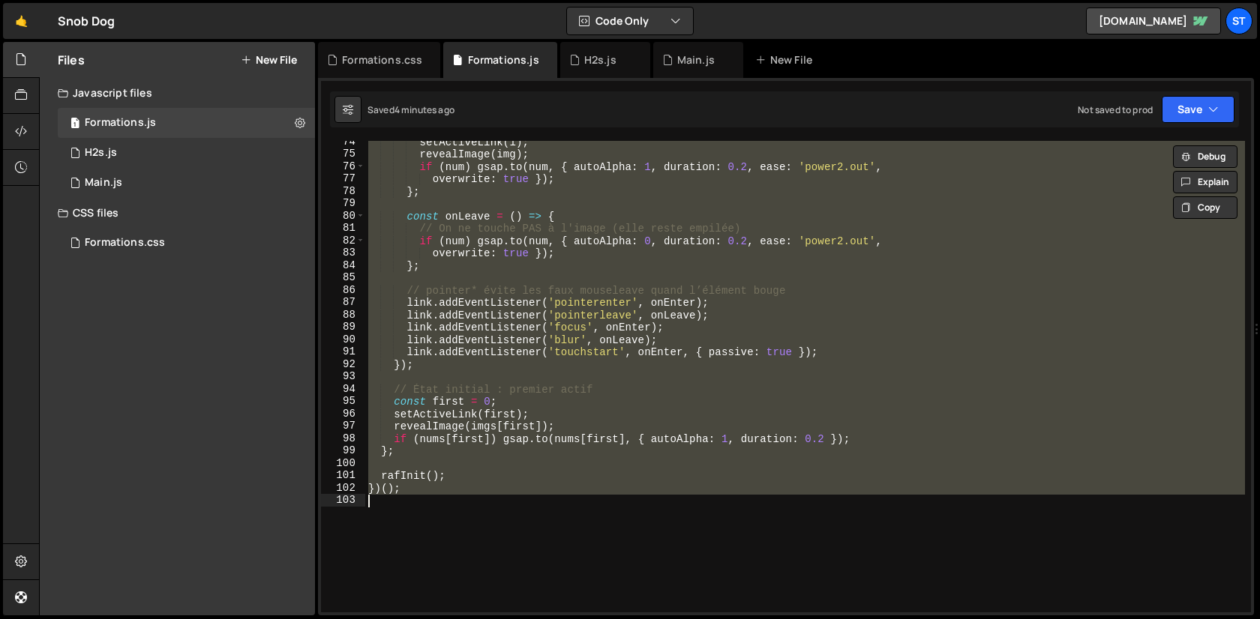
paste textarea
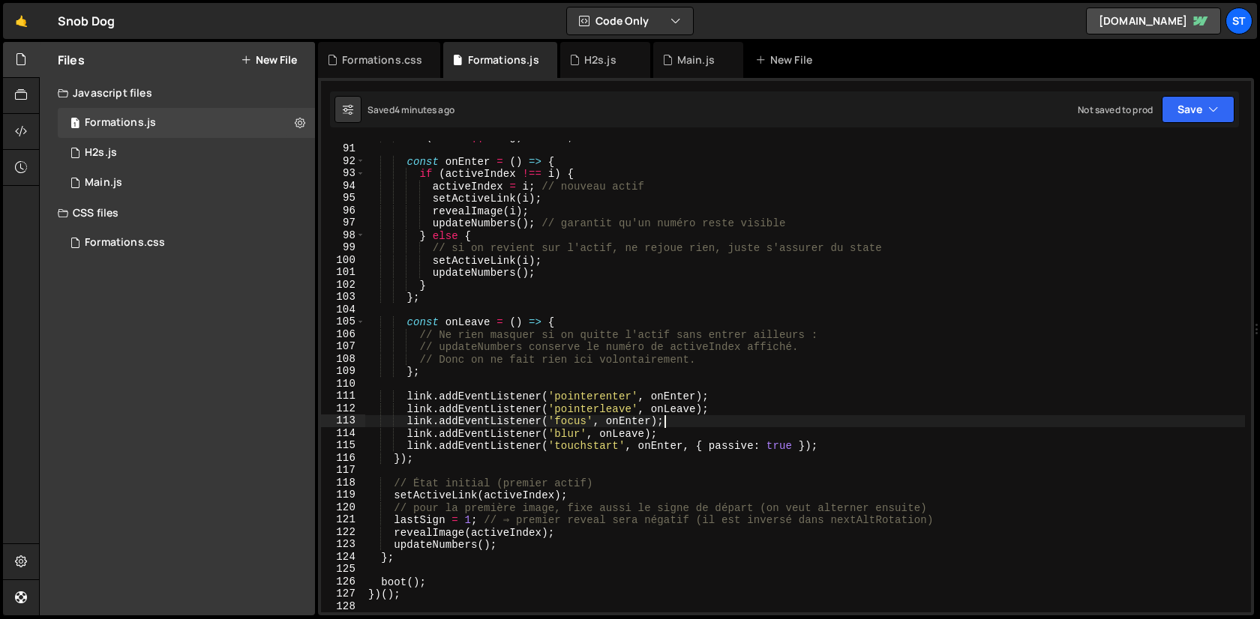
click at [736, 419] on div "if ( ! link || ! img ) return ; const onEnter = ( ) => { if ( activeIndex !== i…" at bounding box center [805, 378] width 880 height 496
type textarea "})();"
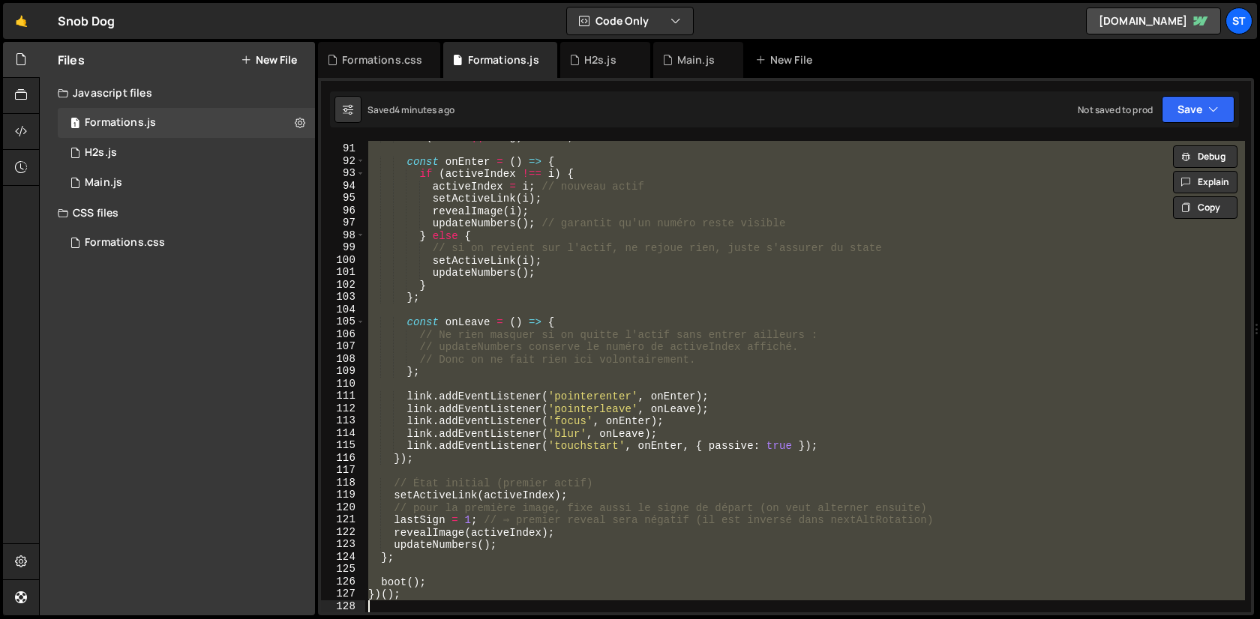
paste textarea
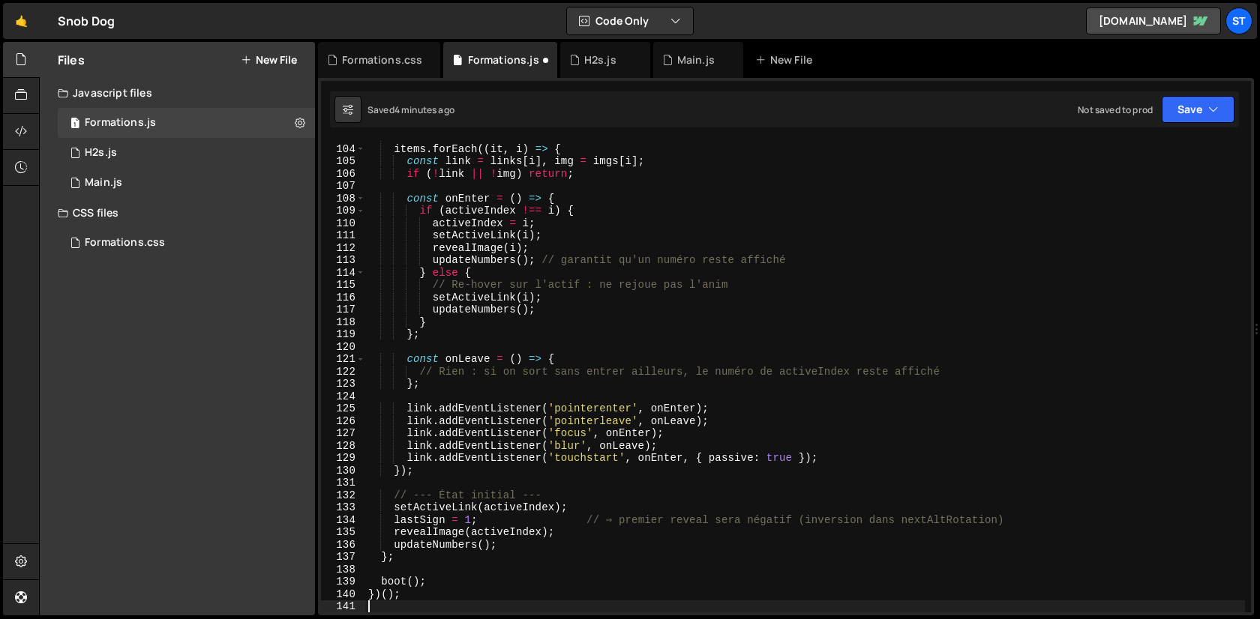
scroll to position [1273, 0]
